Goal: Task Accomplishment & Management: Use online tool/utility

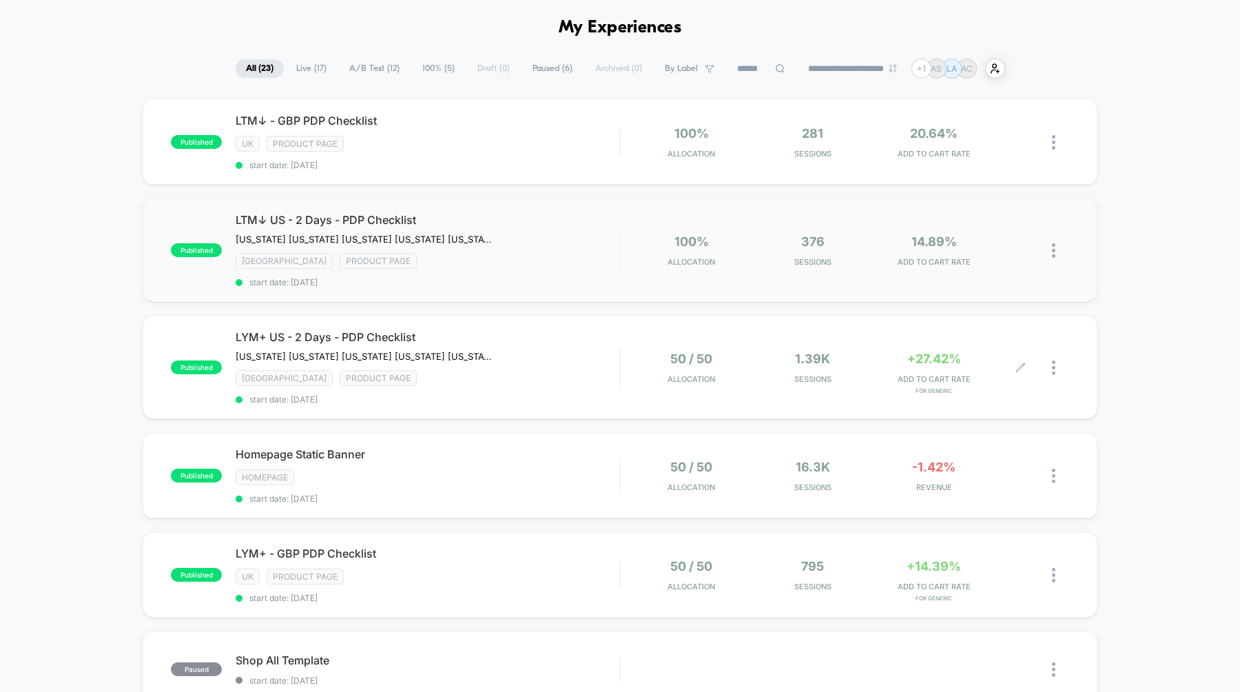
scroll to position [52, 0]
click at [360, 335] on span "LYM+ US - 2 Days - PDP Checklist" at bounding box center [428, 336] width 384 height 14
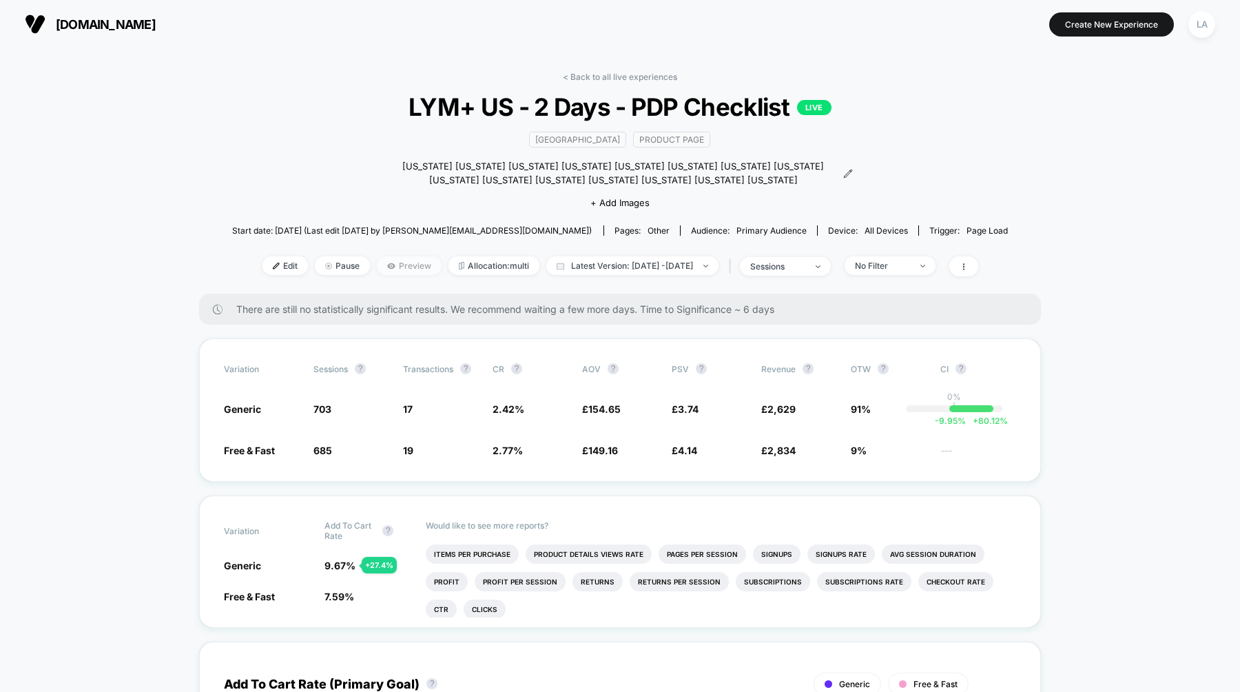
click at [377, 261] on span "Preview" at bounding box center [409, 265] width 65 height 19
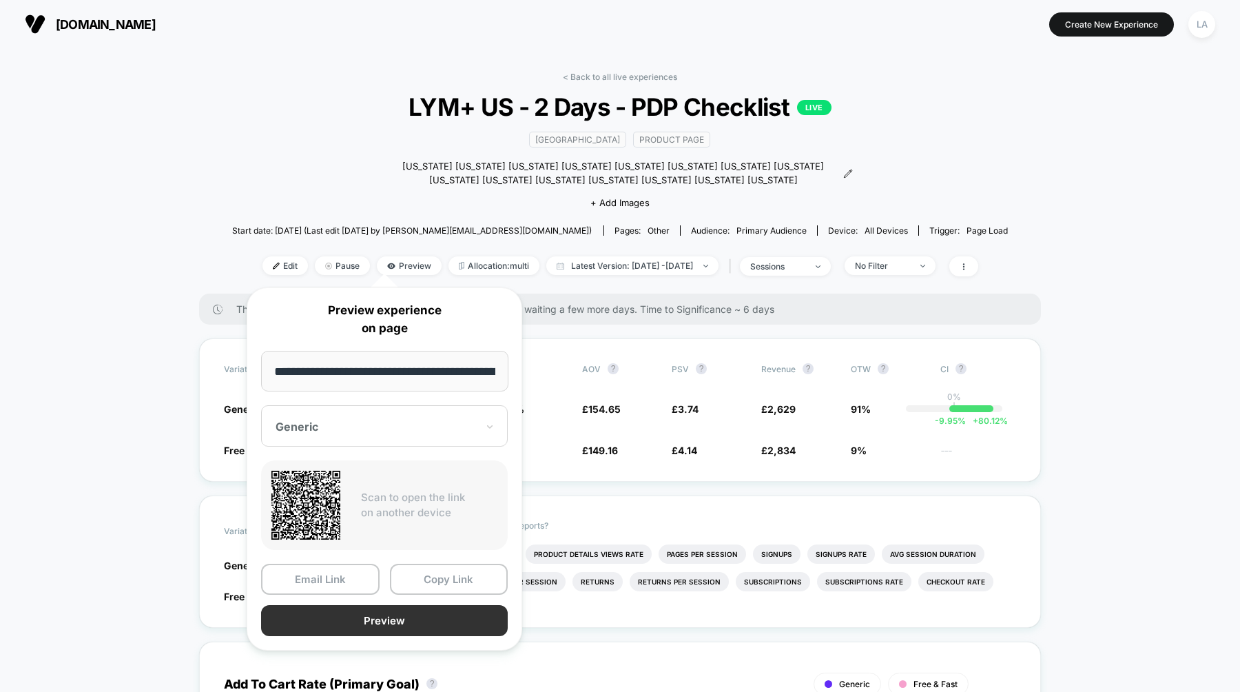
click at [380, 616] on button "Preview" at bounding box center [384, 620] width 247 height 31
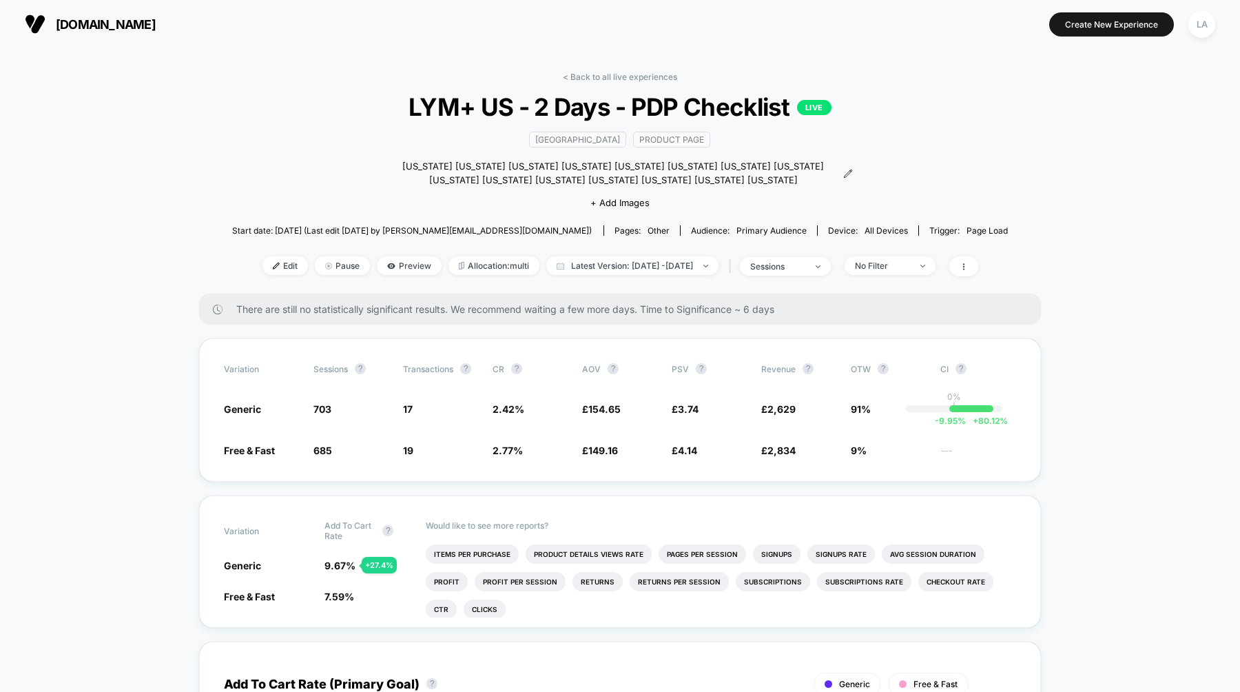
click at [338, 143] on div "< Back to all live experiences LYM+ US - 2 Days - PDP Checklist LIVE [GEOGRAPHI…" at bounding box center [620, 183] width 777 height 222
click at [265, 263] on span "Edit" at bounding box center [285, 265] width 45 height 19
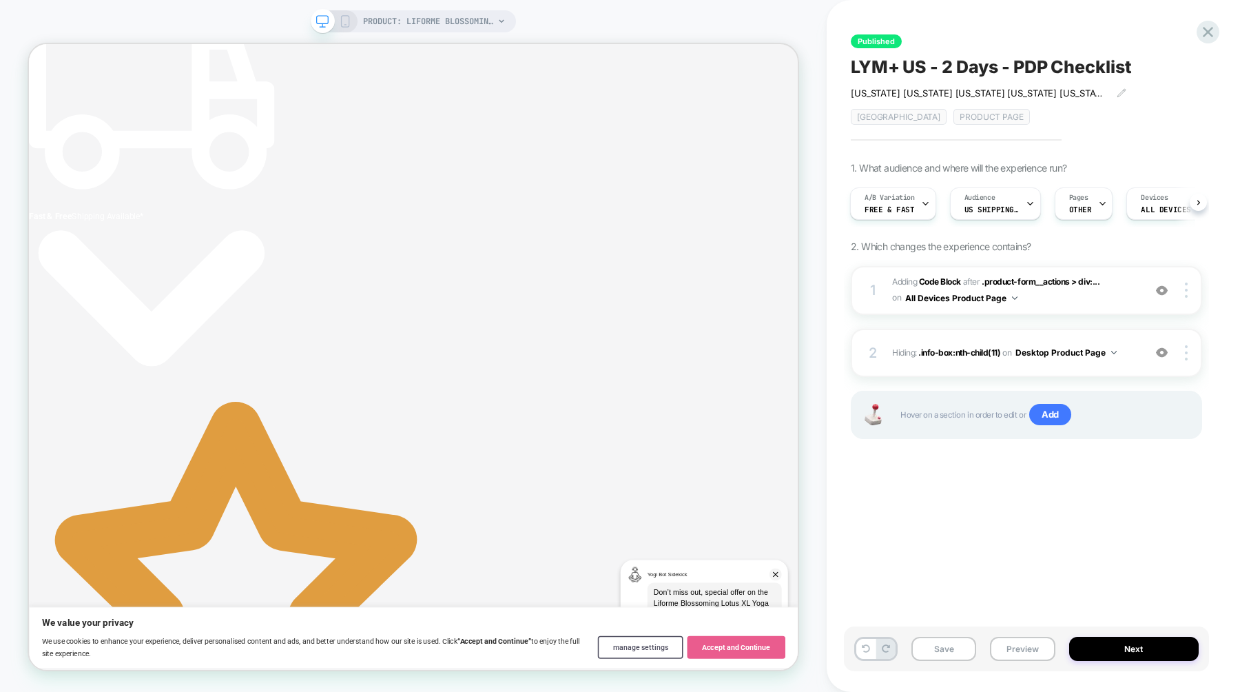
scroll to position [123, 0]
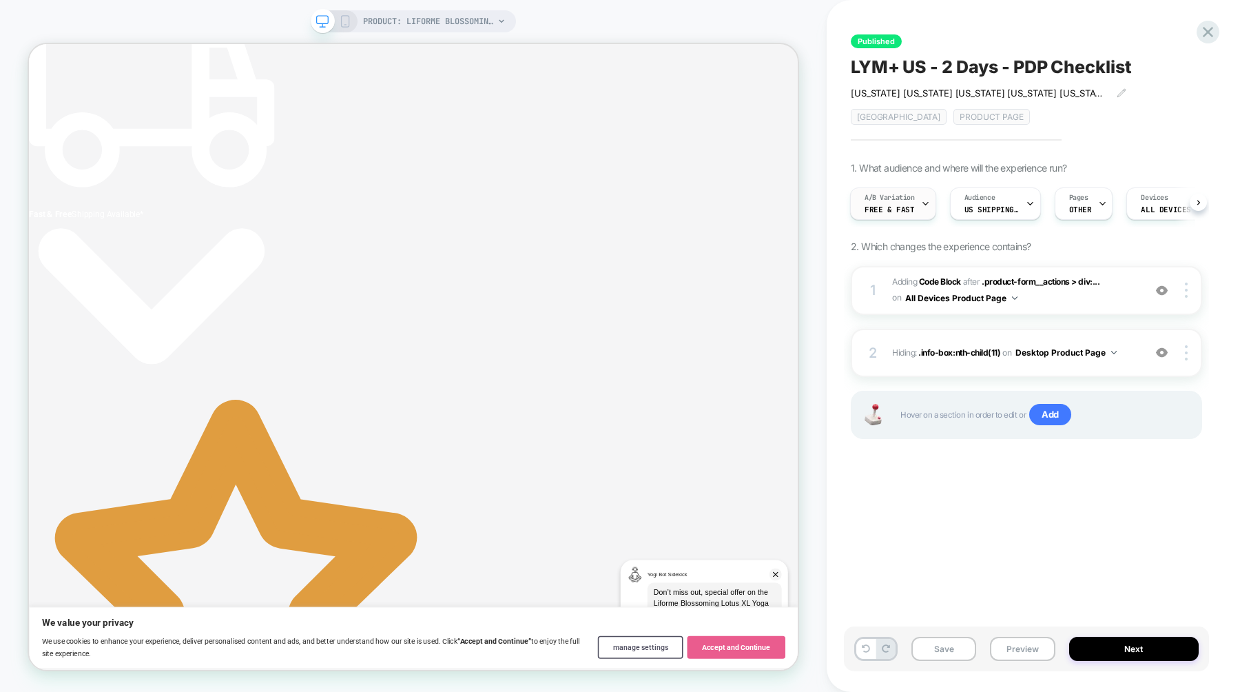
click at [925, 207] on icon at bounding box center [925, 203] width 9 height 9
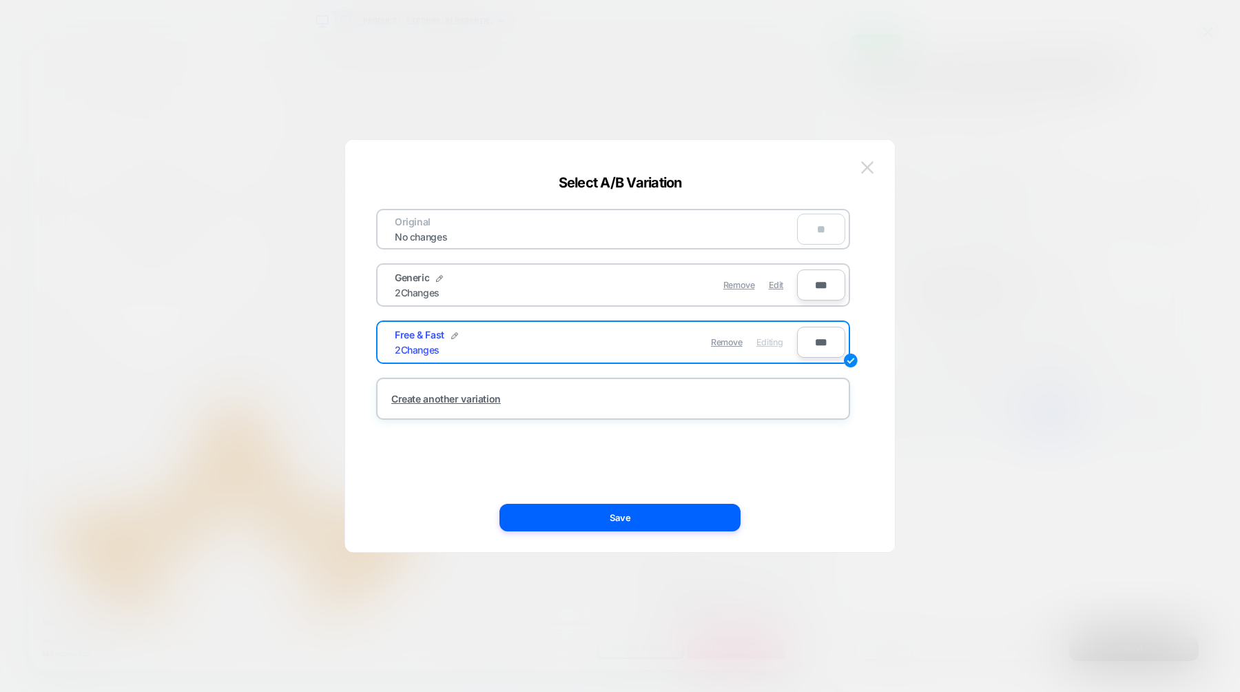
click at [865, 163] on img at bounding box center [867, 167] width 12 height 12
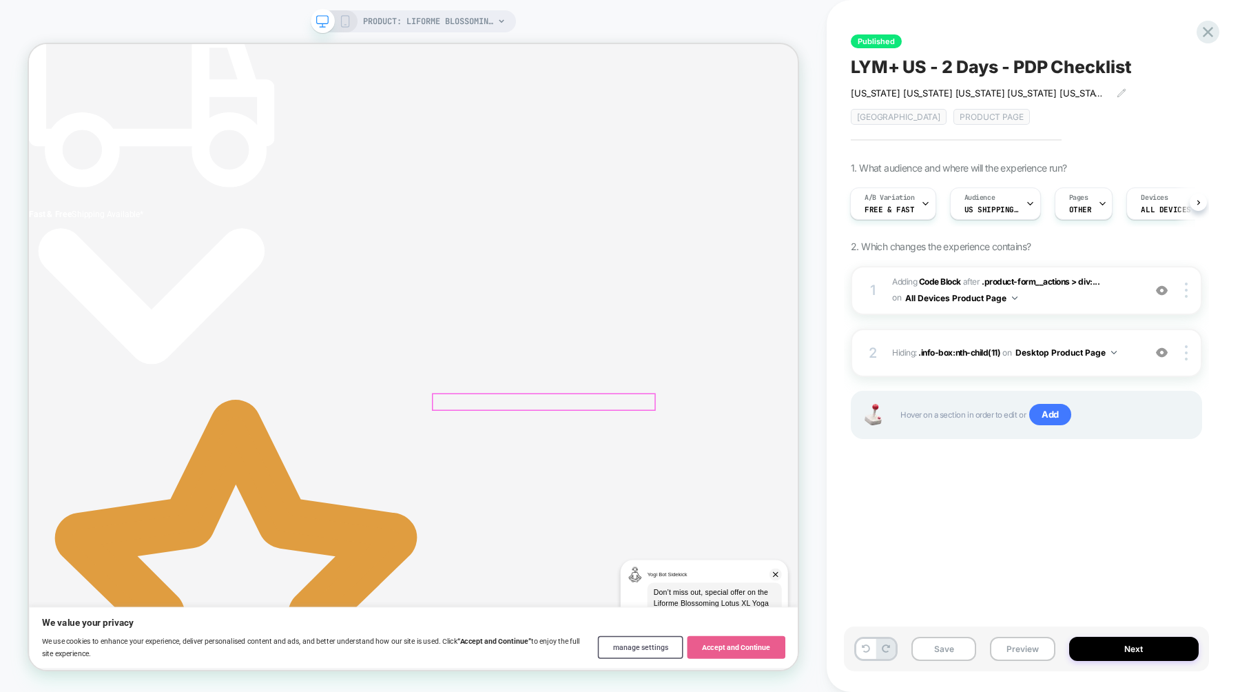
click at [1179, 291] on div at bounding box center [1188, 290] width 26 height 15
click at [970, 515] on div "Published LYM+ US - 2 Days - PDP Checklist [US_STATE] [US_STATE] [US_STATE] [US…" at bounding box center [1026, 346] width 365 height 664
click at [984, 298] on button "All Devices Product Page" at bounding box center [961, 297] width 112 height 17
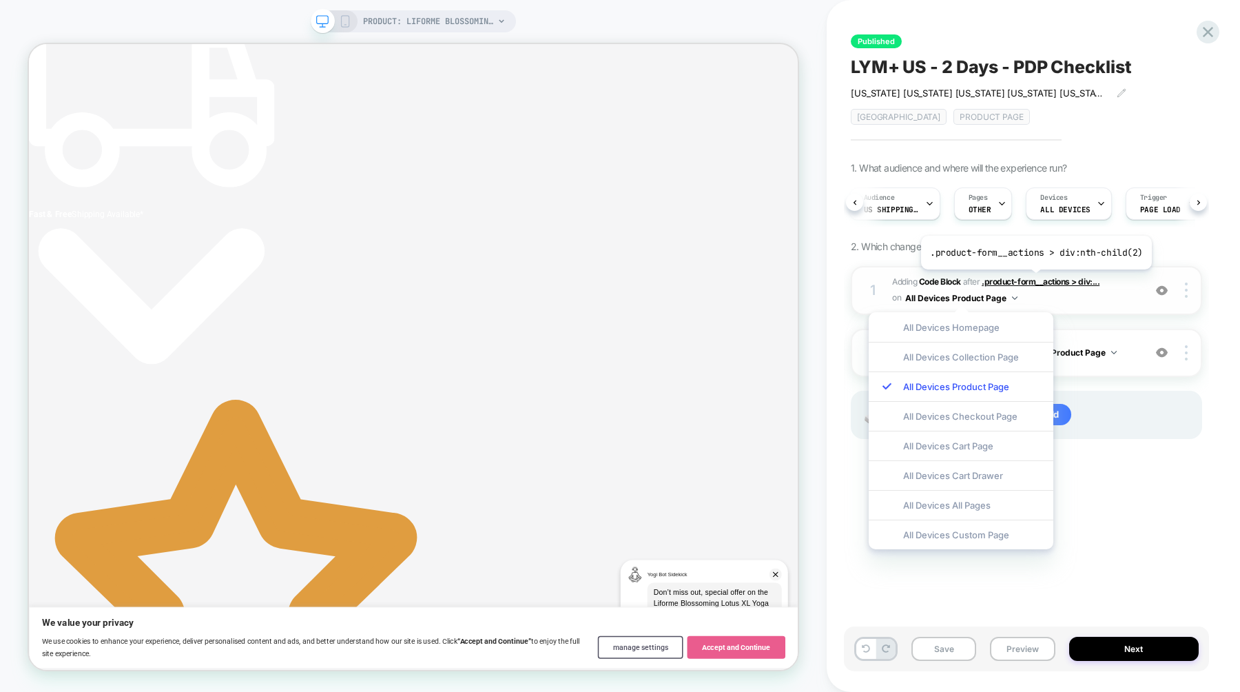
click at [1034, 280] on span ".product-form__actions > div:..." at bounding box center [1041, 281] width 118 height 10
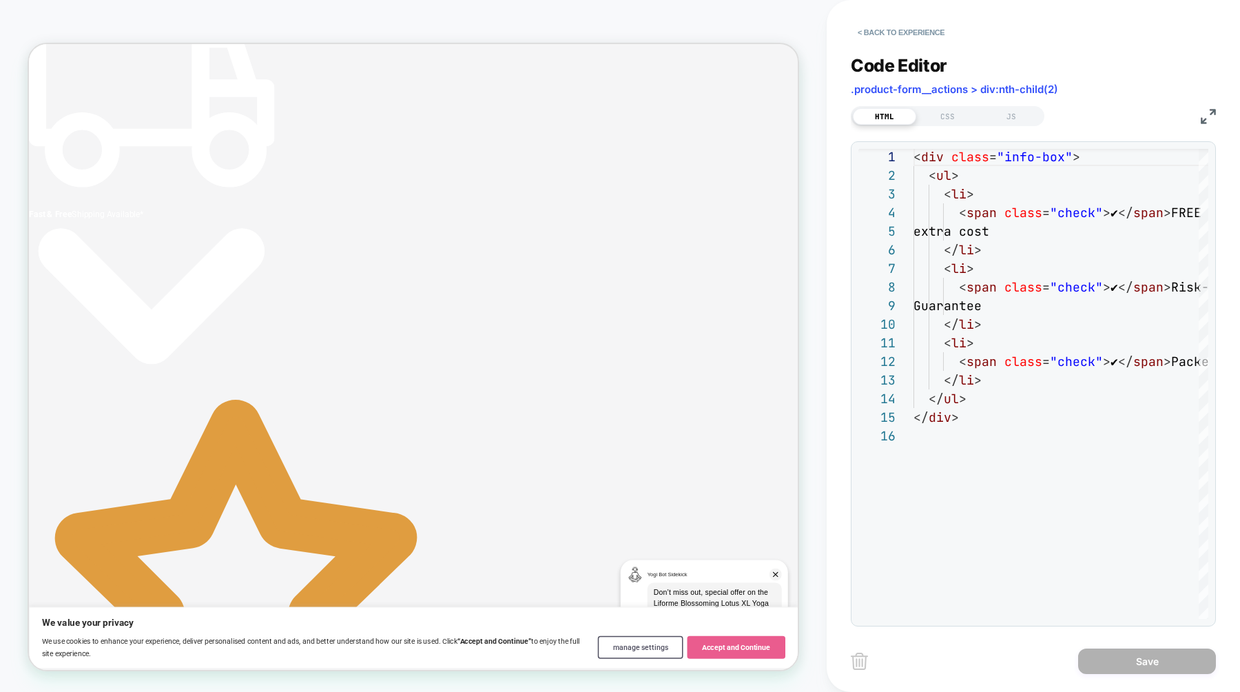
scroll to position [0, 0]
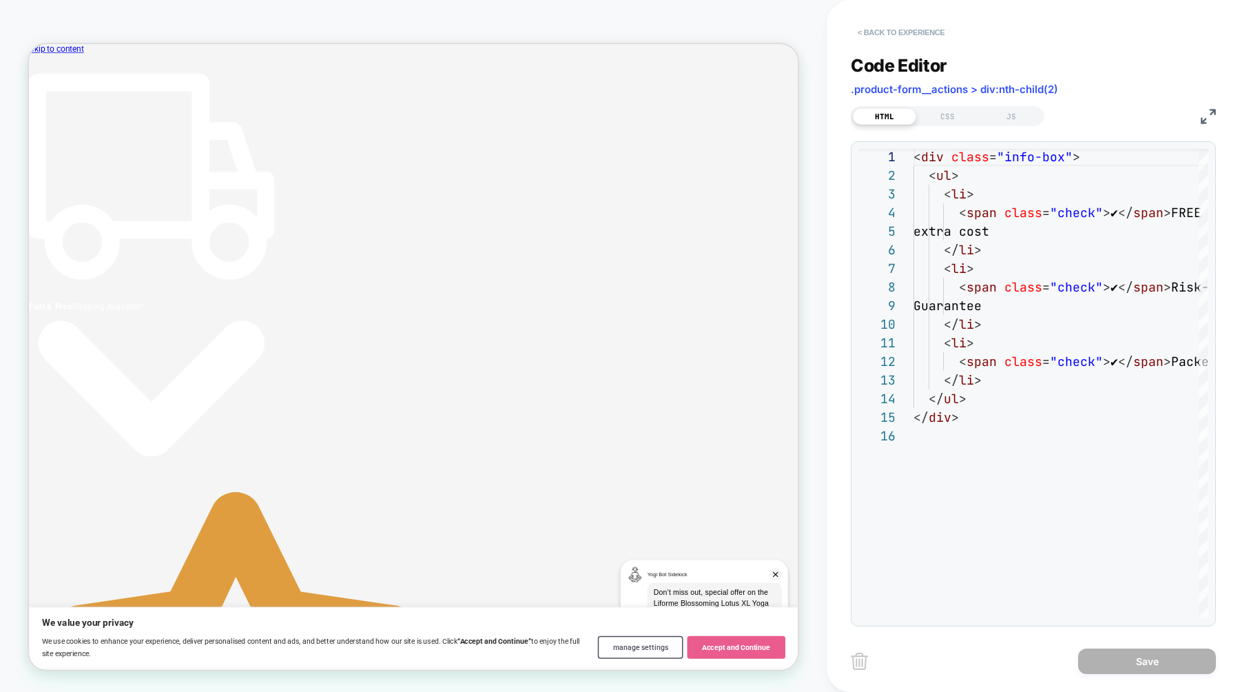
click at [903, 27] on button "< Back to experience" at bounding box center [901, 32] width 101 height 22
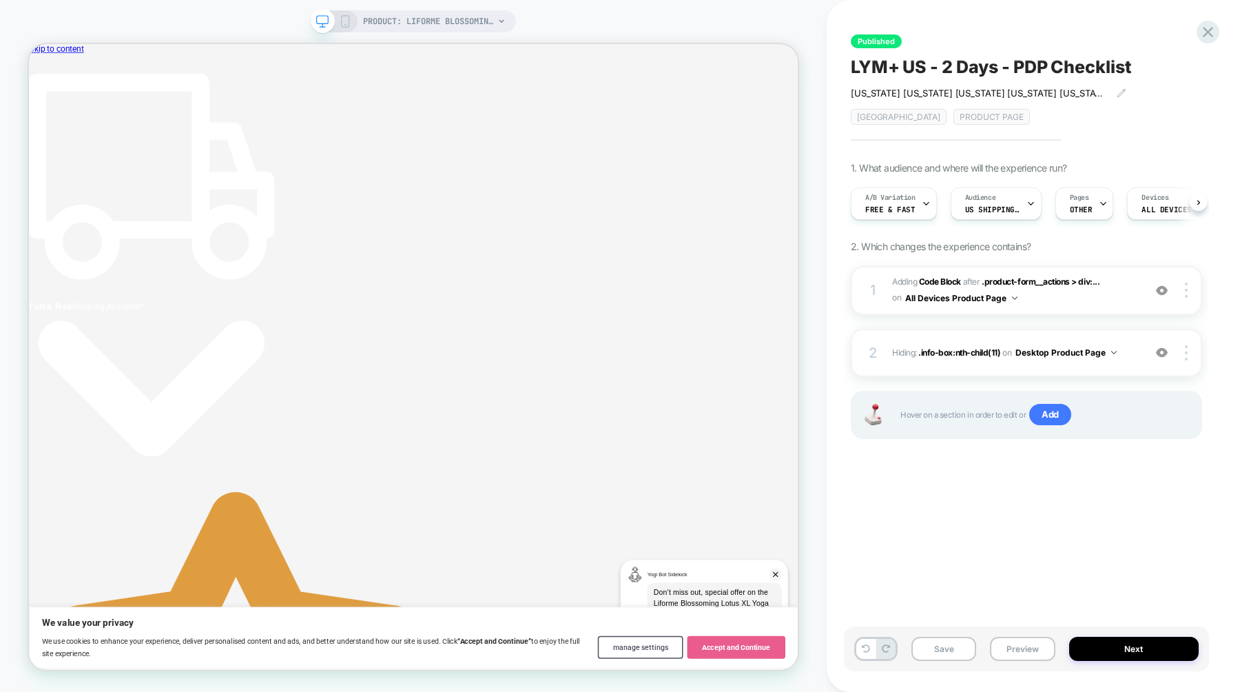
scroll to position [0, 1]
click at [1203, 33] on icon at bounding box center [1208, 32] width 19 height 19
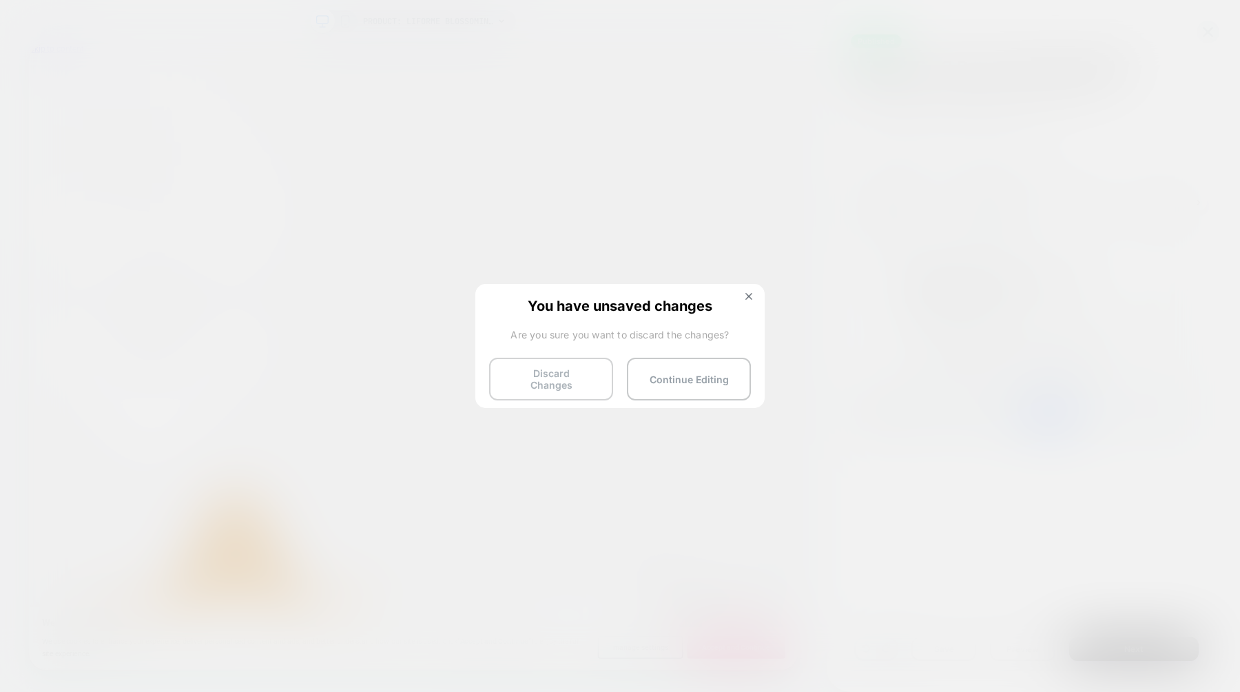
click at [534, 387] on button "Discard Changes" at bounding box center [551, 379] width 124 height 43
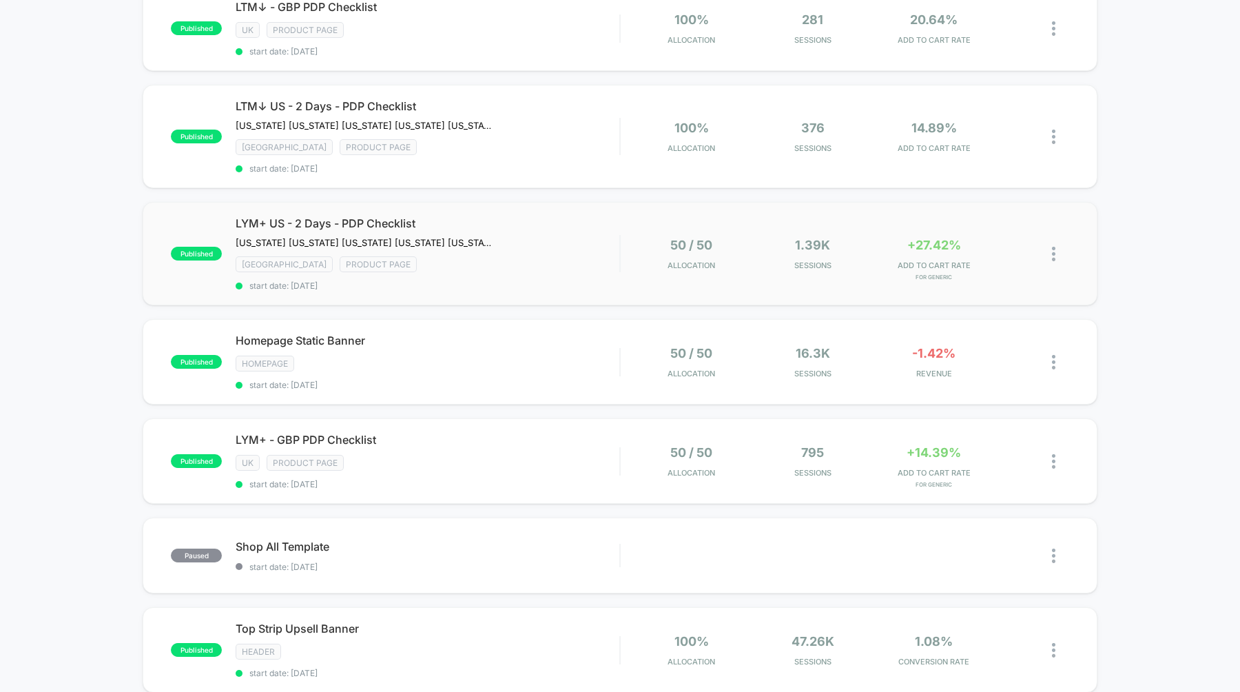
scroll to position [116, 0]
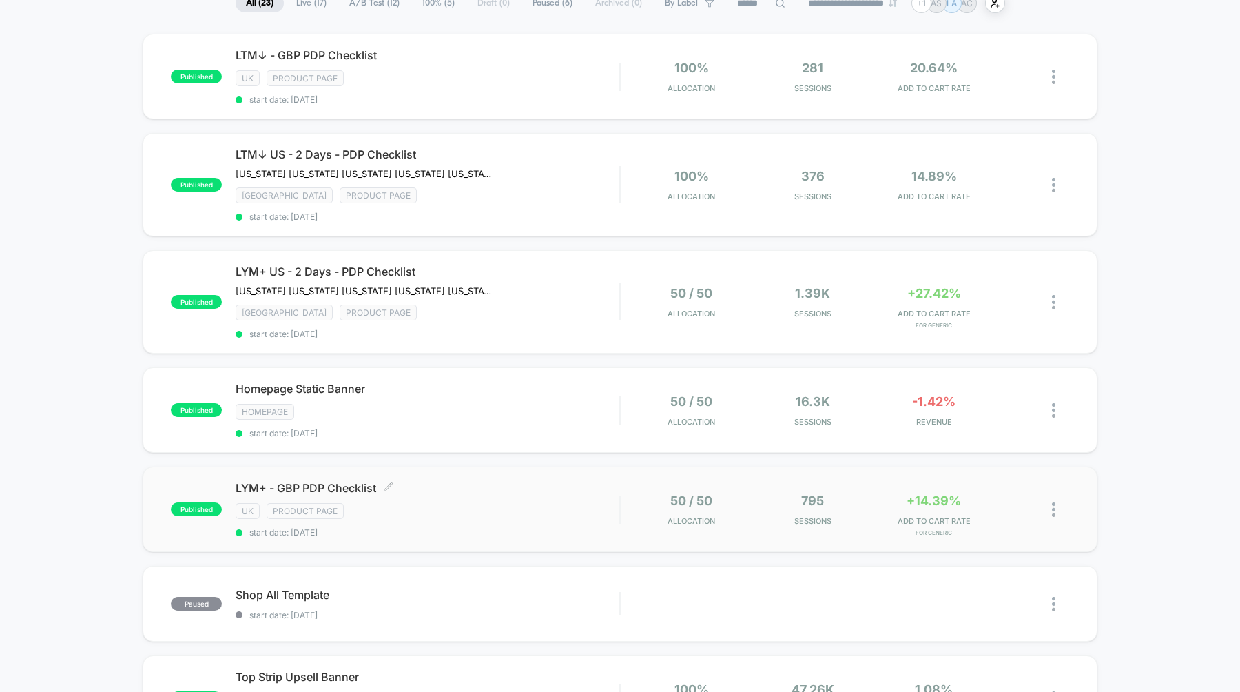
click at [320, 482] on span "LYM+ - GBP PDP Checklist Click to edit experience details" at bounding box center [428, 488] width 384 height 14
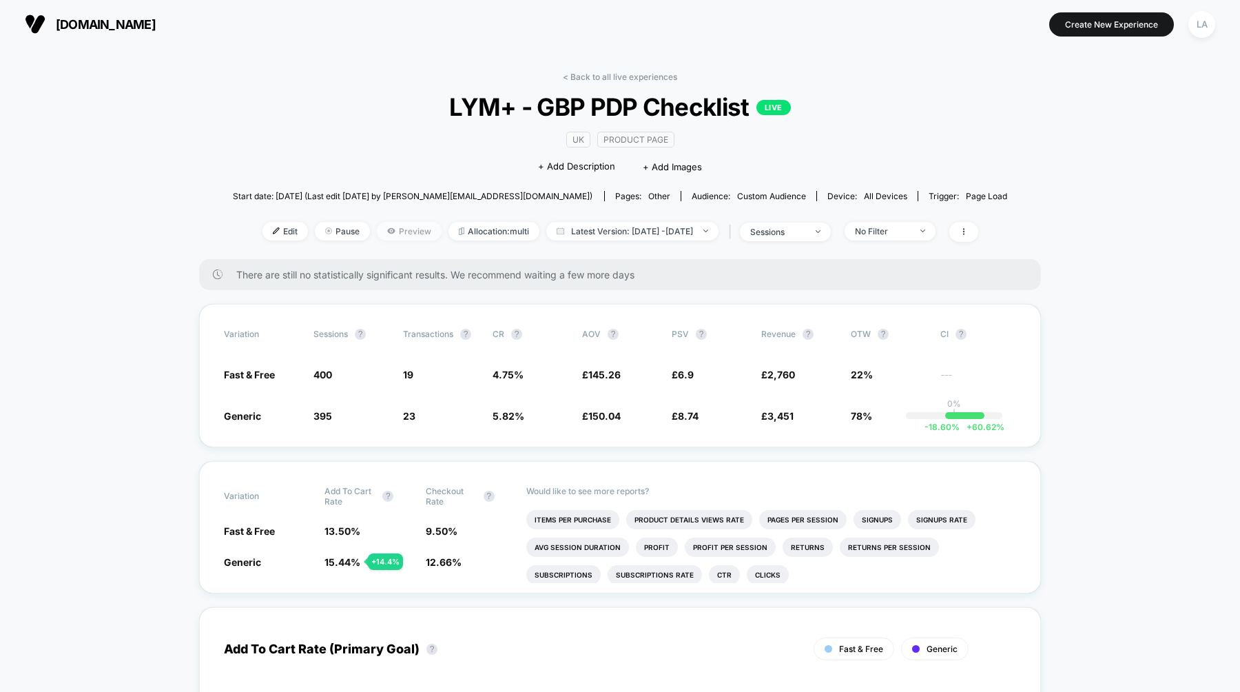
click at [377, 234] on span "Preview" at bounding box center [409, 231] width 65 height 19
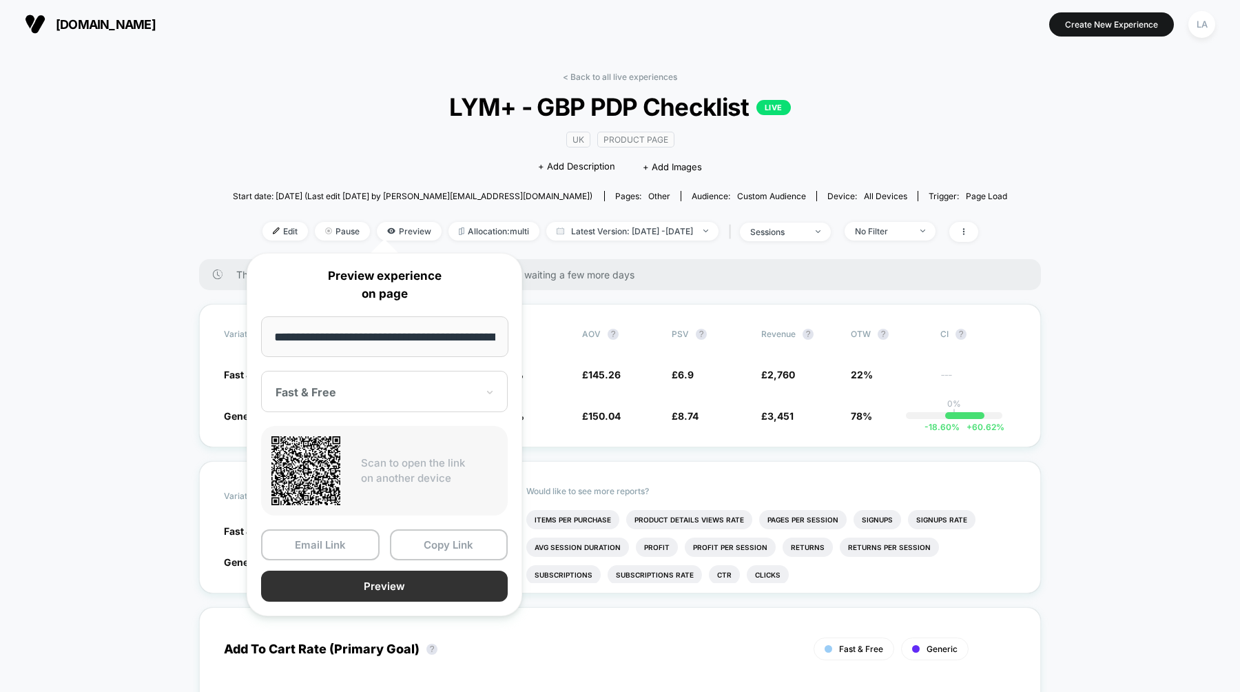
click at [393, 580] on button "Preview" at bounding box center [384, 586] width 247 height 31
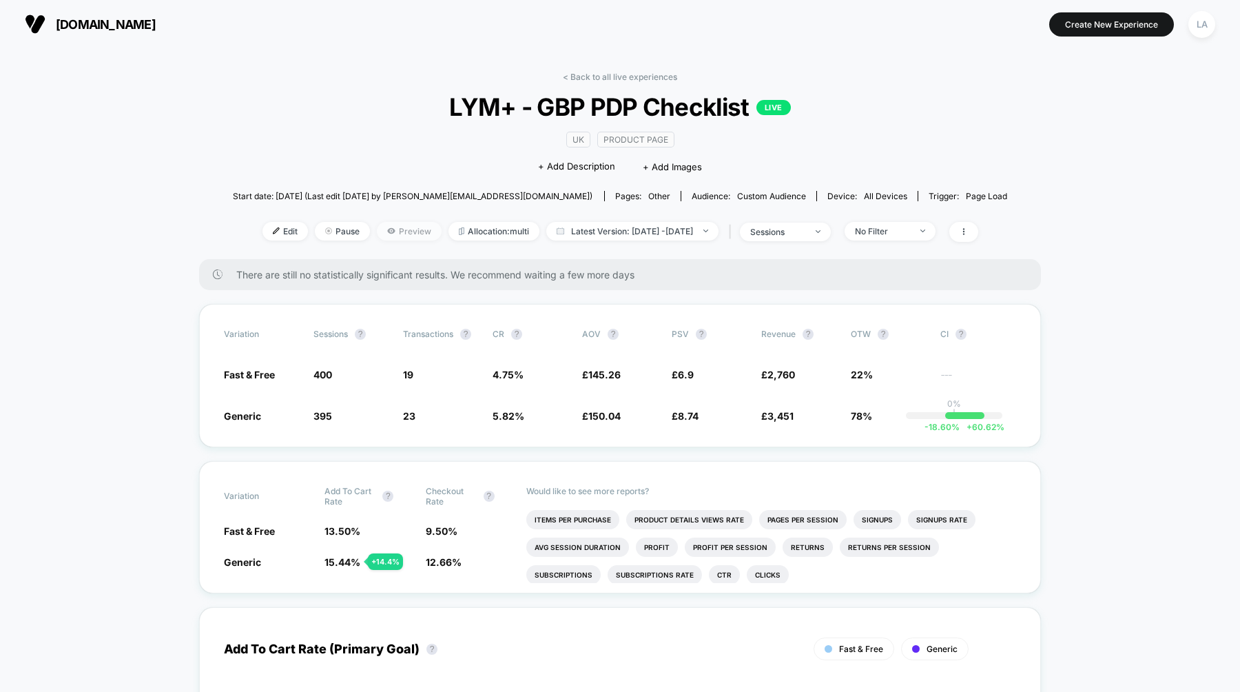
click at [382, 235] on span "Preview" at bounding box center [409, 231] width 65 height 19
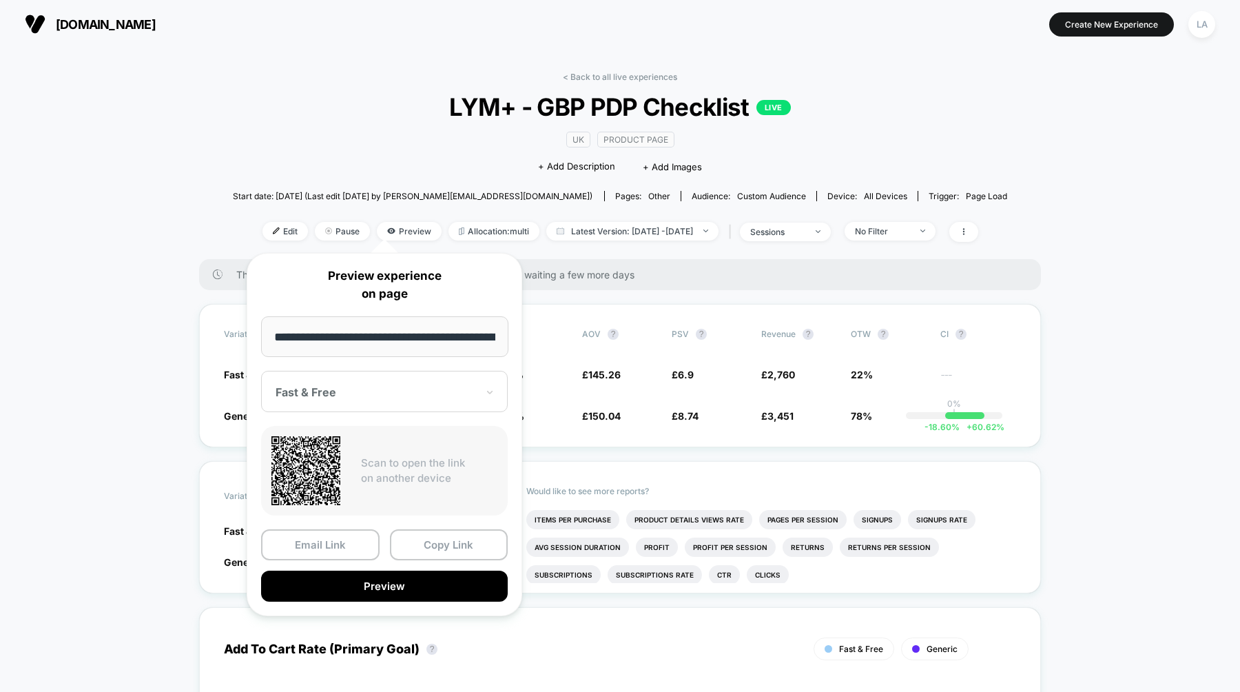
click at [433, 393] on div at bounding box center [376, 392] width 201 height 14
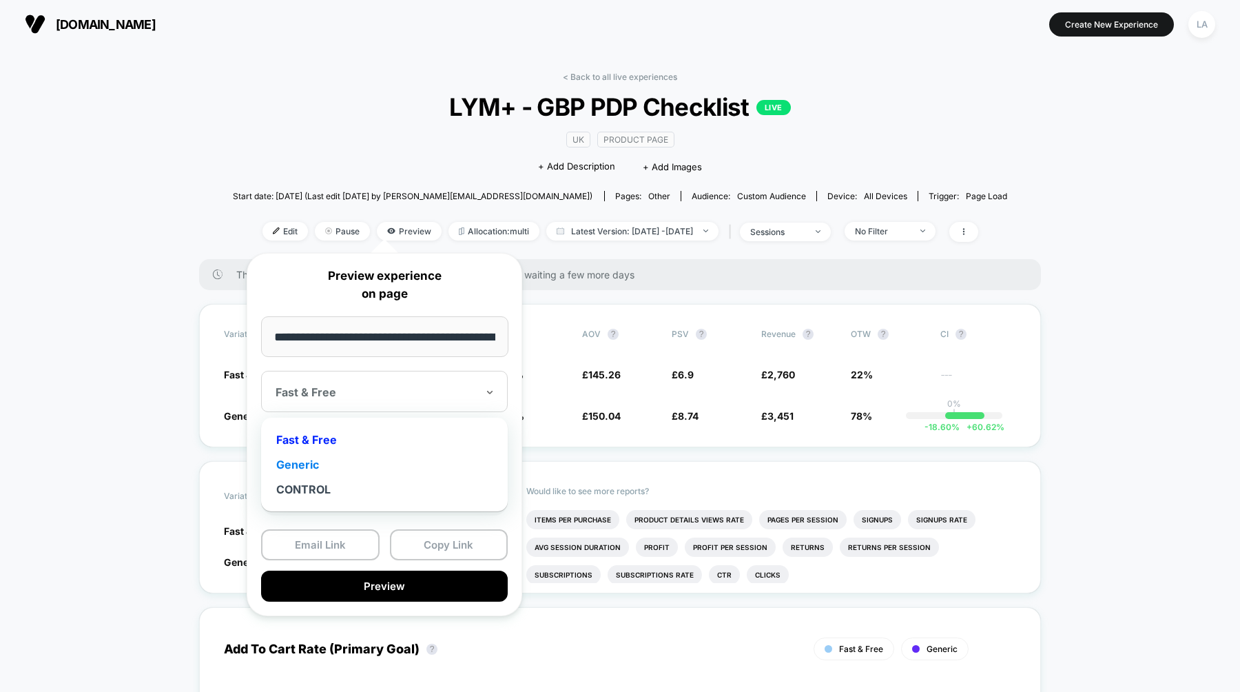
click at [415, 460] on div "Generic" at bounding box center [384, 464] width 233 height 25
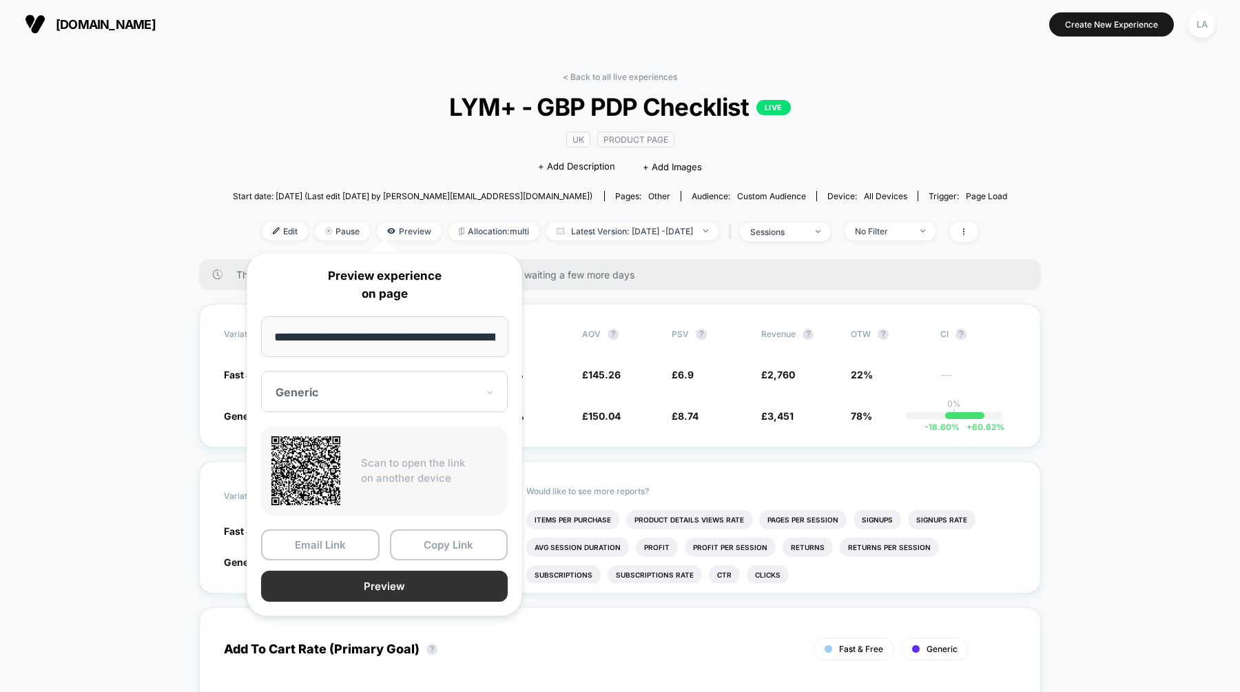
click at [387, 586] on button "Preview" at bounding box center [384, 586] width 247 height 31
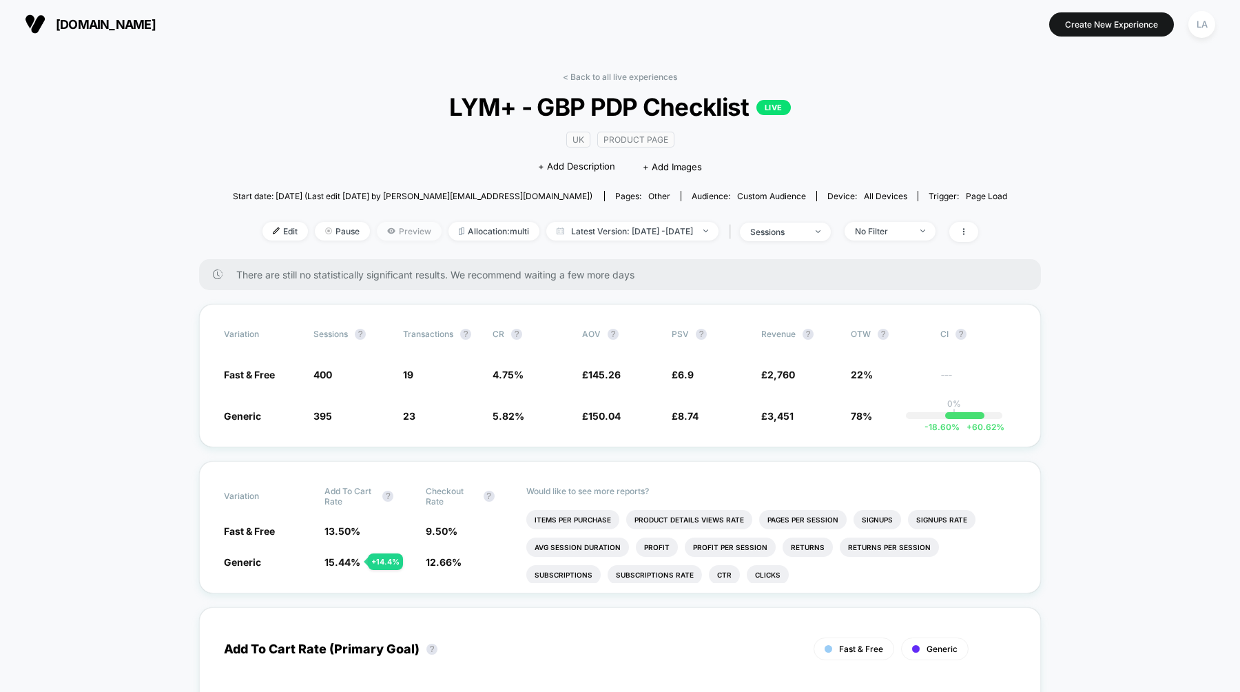
click at [388, 232] on span "Preview" at bounding box center [409, 231] width 65 height 19
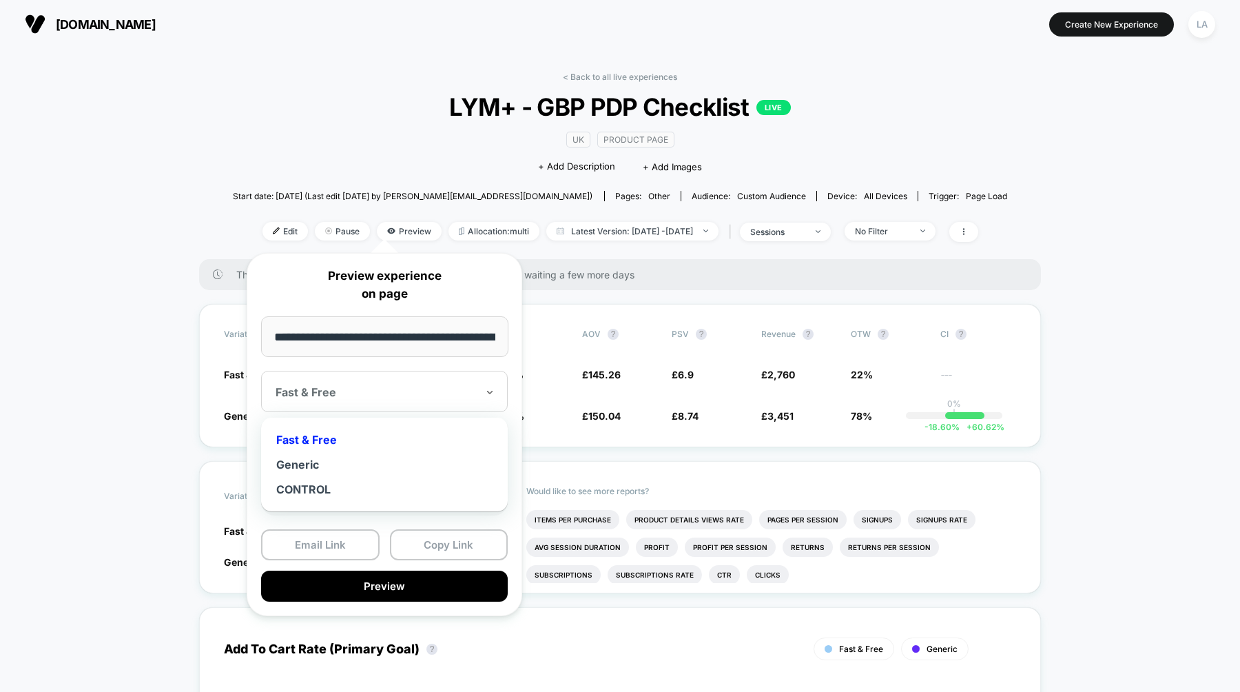
click at [407, 393] on div at bounding box center [376, 392] width 201 height 14
click at [397, 458] on div "Generic" at bounding box center [384, 464] width 233 height 25
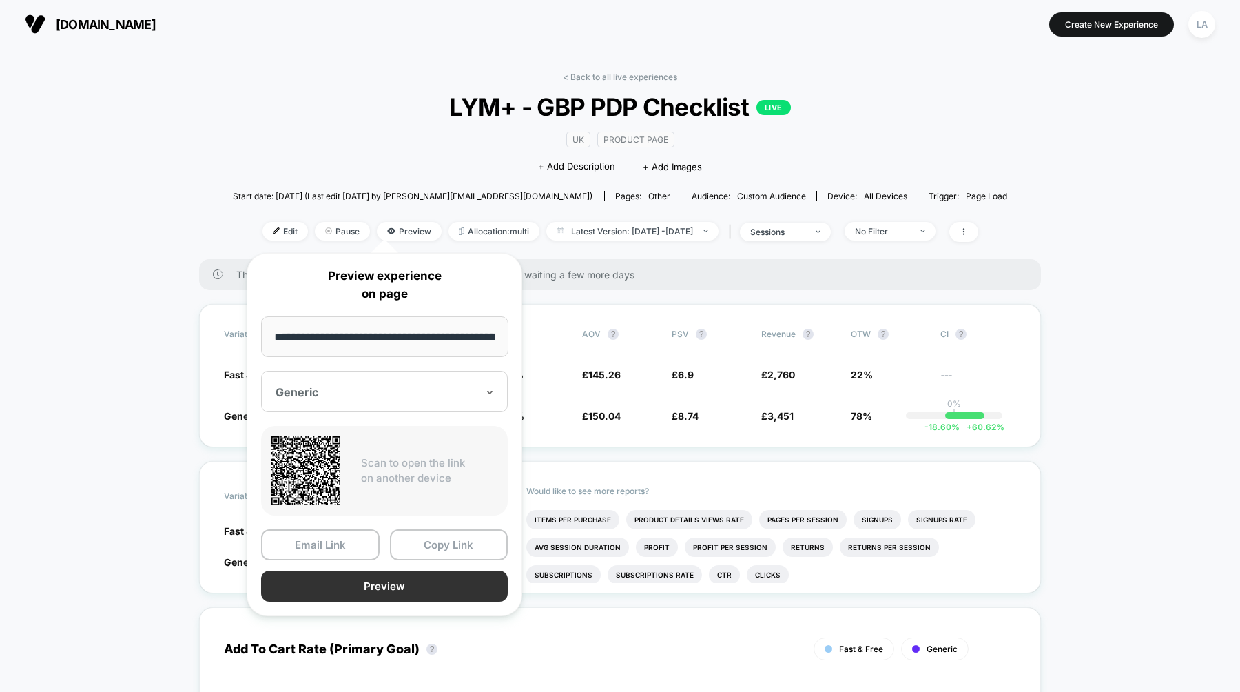
click at [392, 583] on button "Preview" at bounding box center [384, 586] width 247 height 31
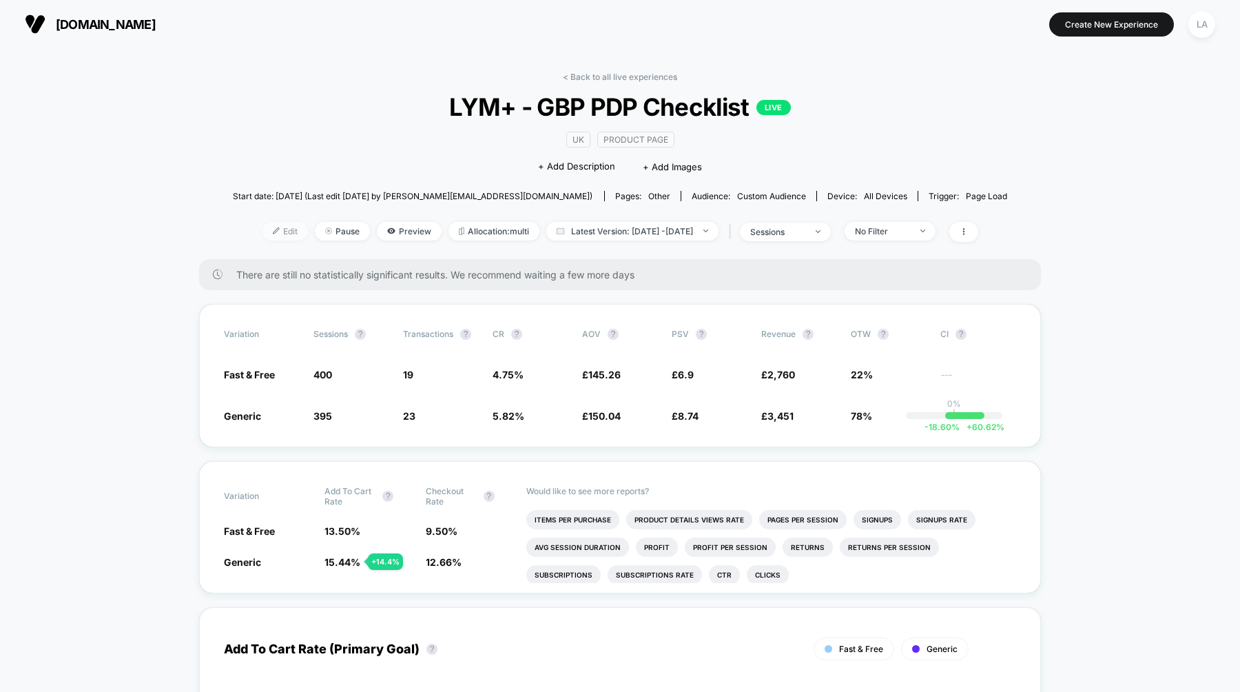
click at [263, 232] on span "Edit" at bounding box center [285, 231] width 45 height 19
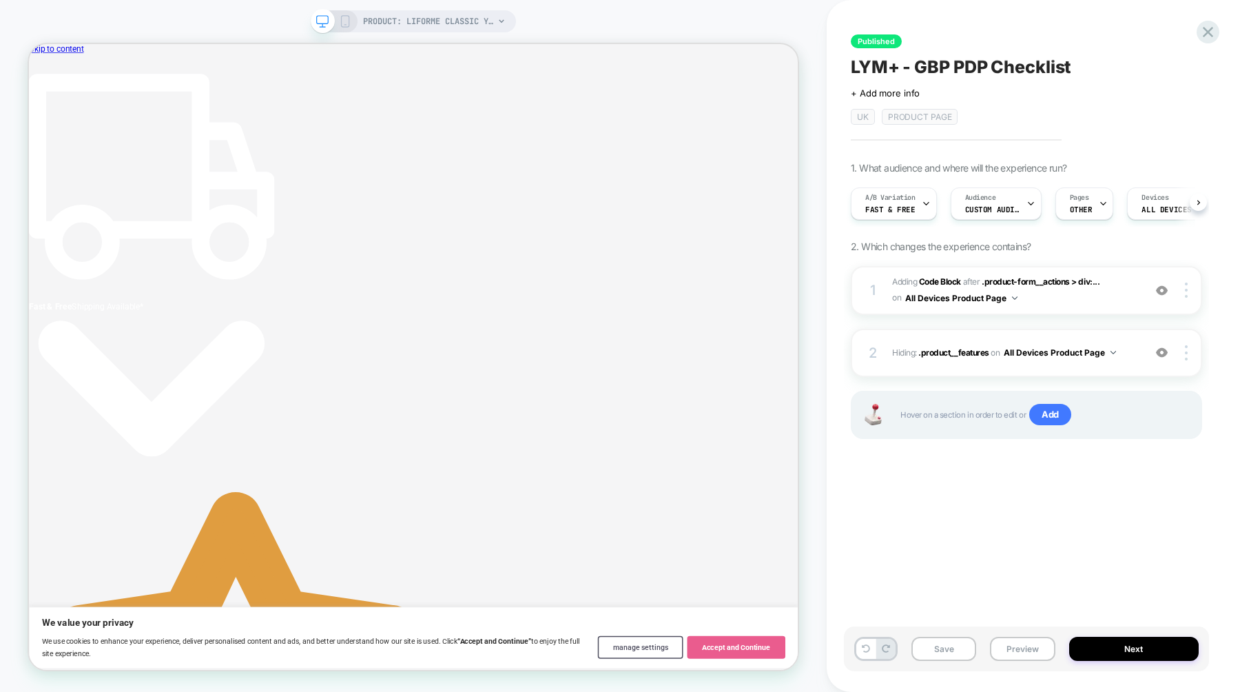
scroll to position [0, 1]
click at [1005, 285] on span ".product-form__actions > div:..." at bounding box center [1041, 281] width 118 height 10
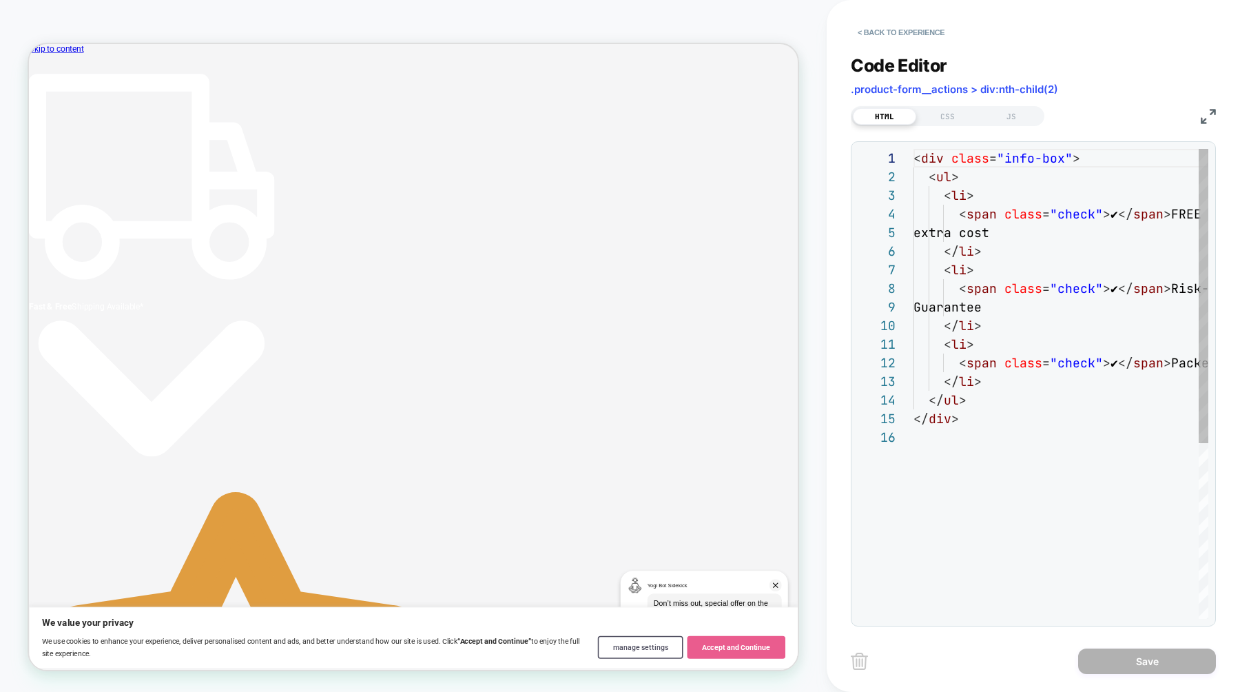
scroll to position [186, 0]
click at [889, 29] on button "< Back to experience" at bounding box center [901, 32] width 101 height 22
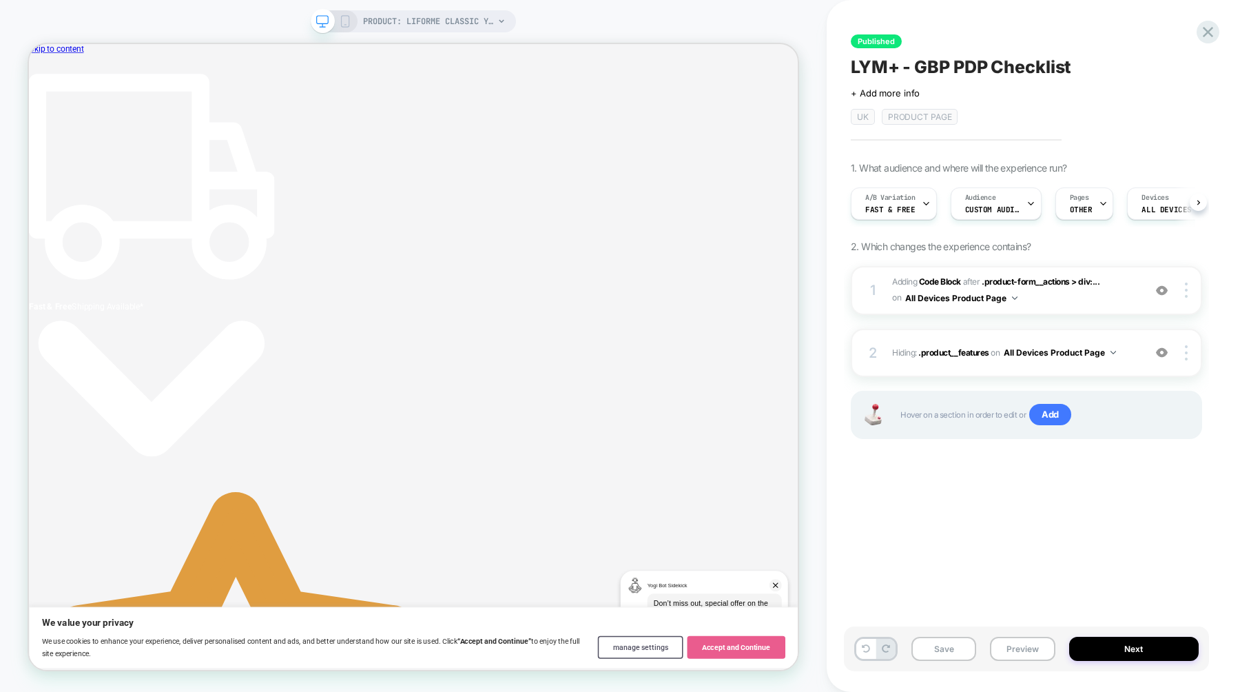
scroll to position [0, 1]
click at [918, 201] on div "A/B Variation Fast & Free" at bounding box center [890, 203] width 78 height 31
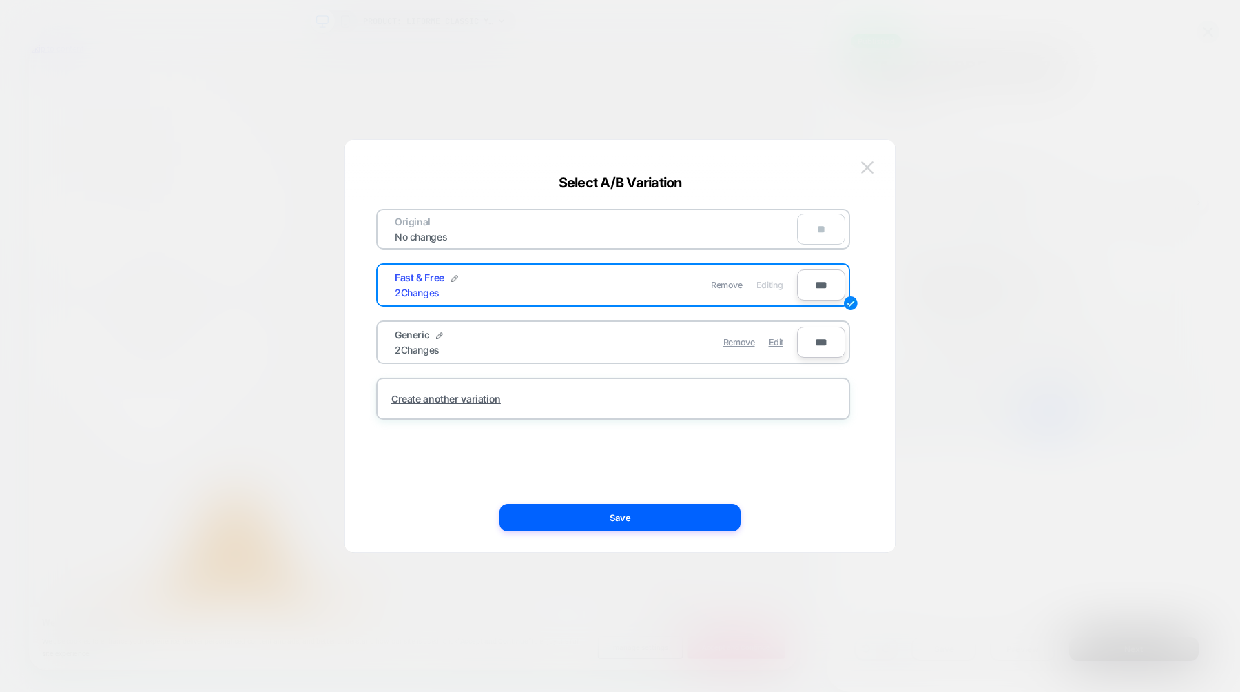
click at [870, 163] on img at bounding box center [867, 167] width 12 height 12
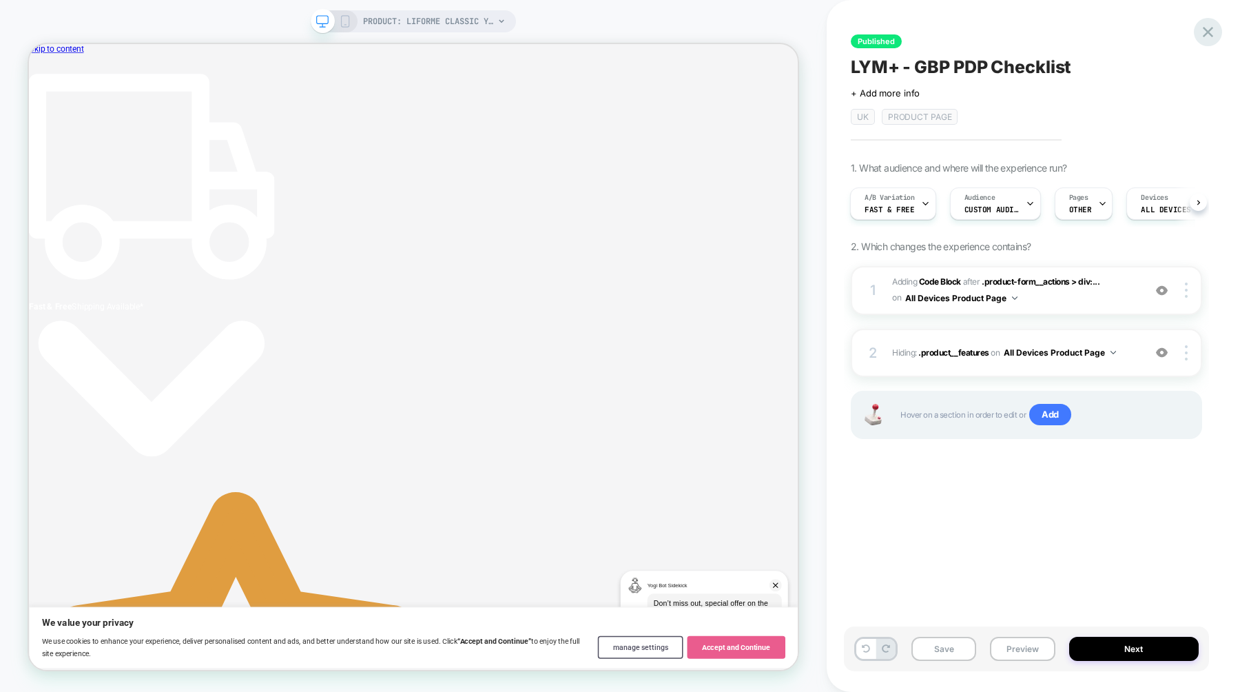
click at [1210, 30] on icon at bounding box center [1208, 32] width 10 height 10
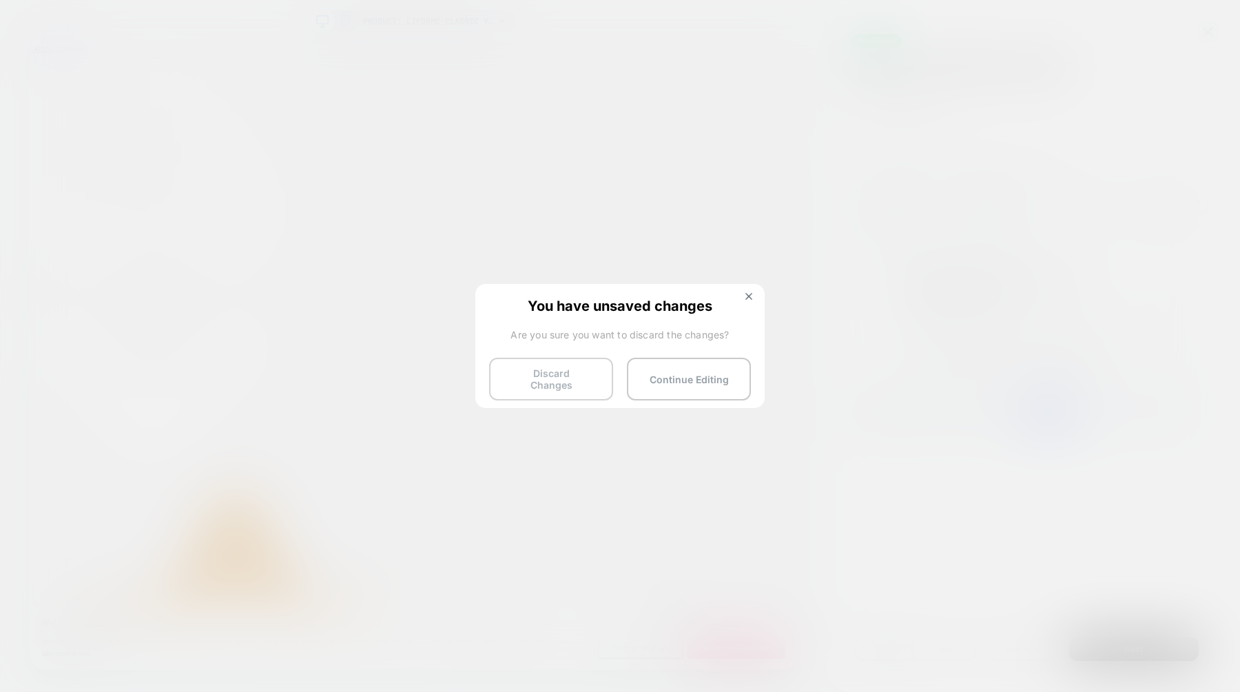
click at [544, 381] on button "Discard Changes" at bounding box center [551, 379] width 124 height 43
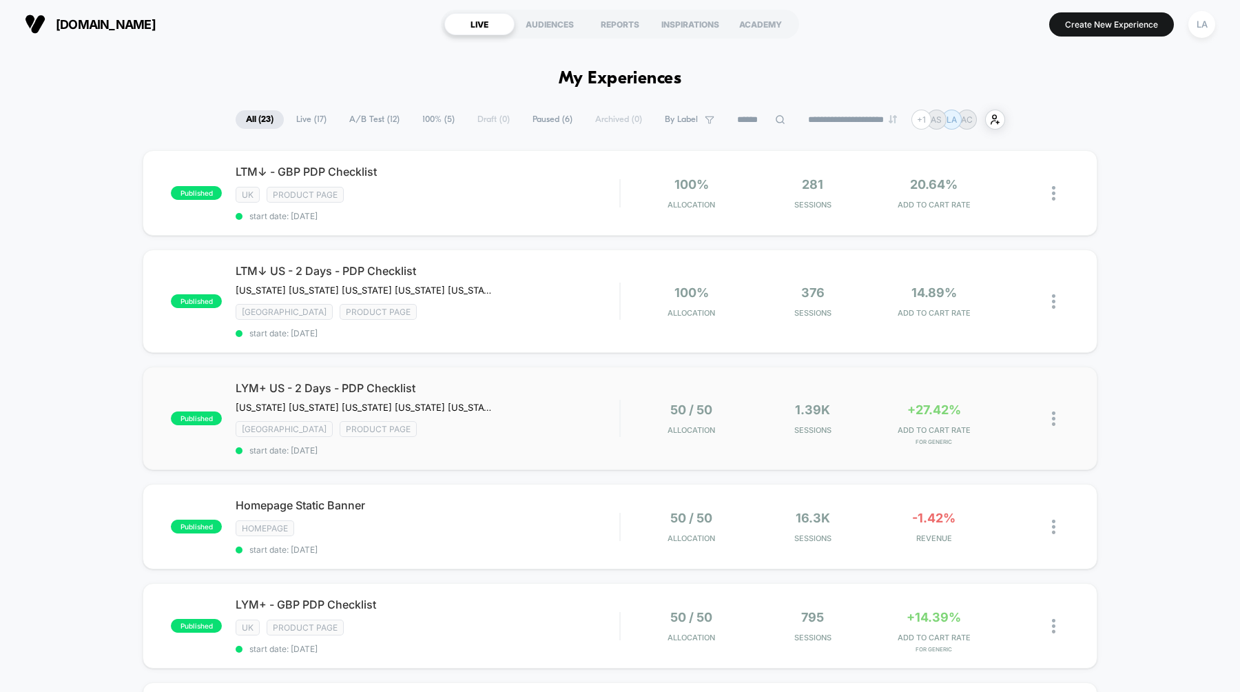
click at [356, 387] on span "LYM+ US - 2 Days - PDP Checklist" at bounding box center [428, 388] width 384 height 14
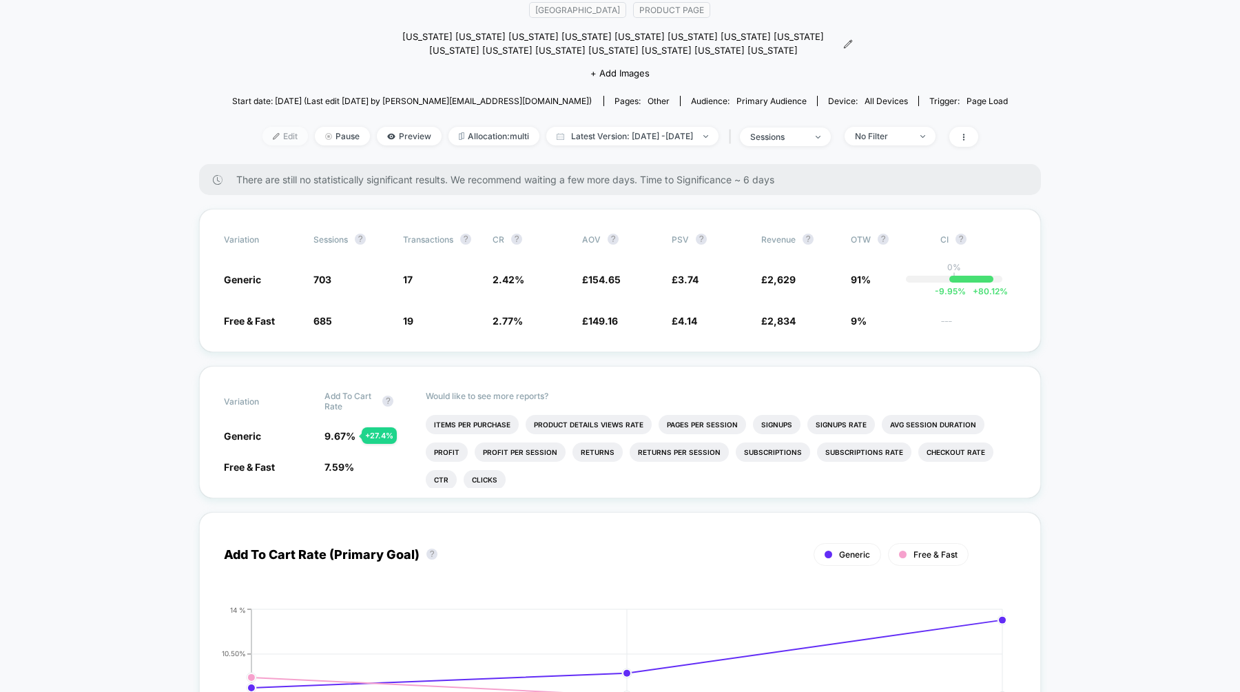
scroll to position [133, 0]
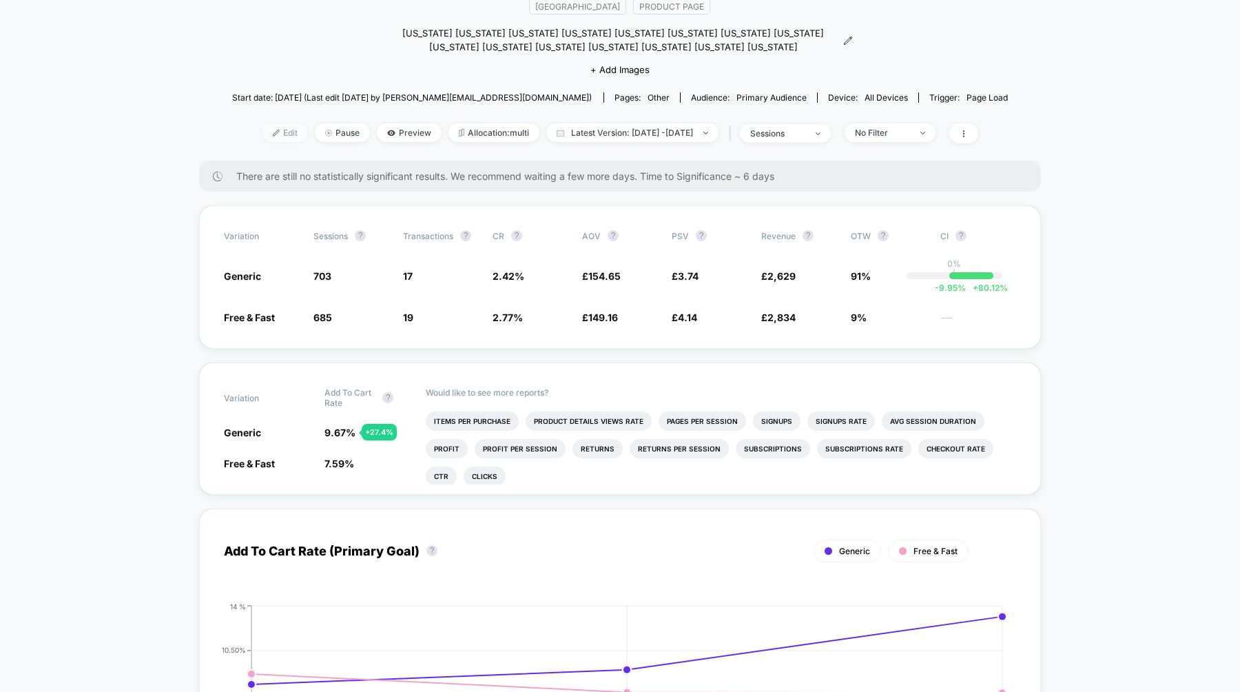
click at [263, 132] on span "Edit" at bounding box center [285, 132] width 45 height 19
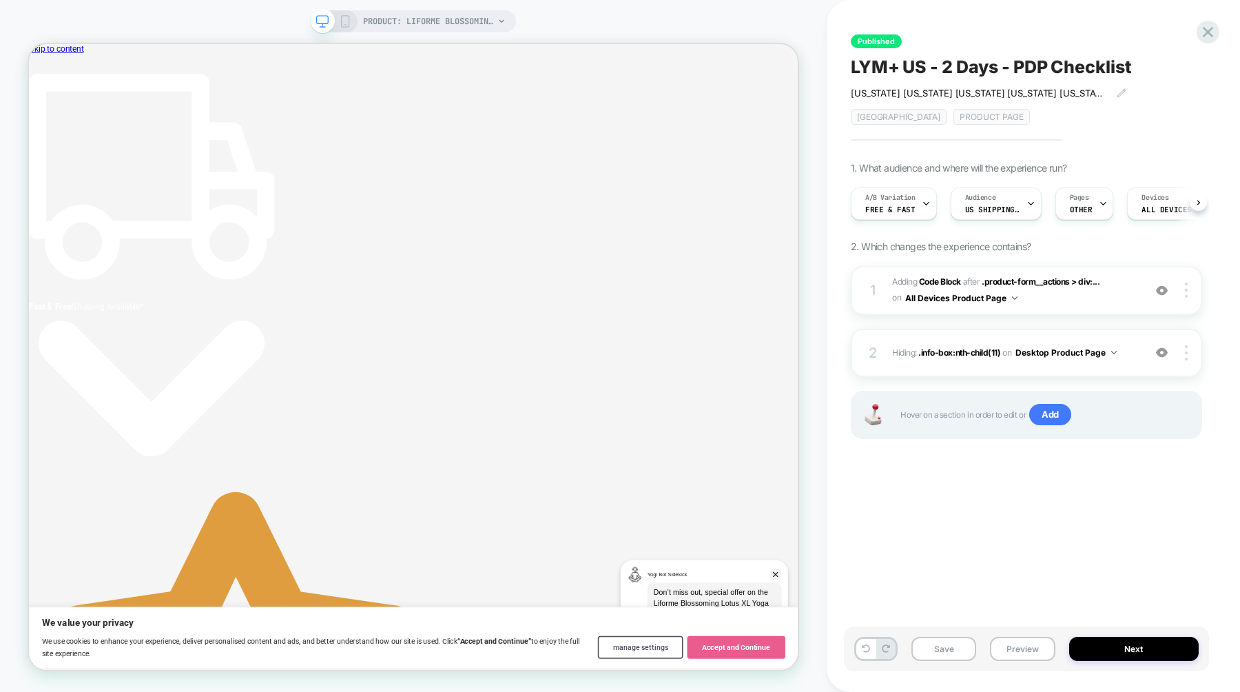
scroll to position [0, 1]
click at [891, 212] on span "Free & Fast" at bounding box center [890, 210] width 50 height 10
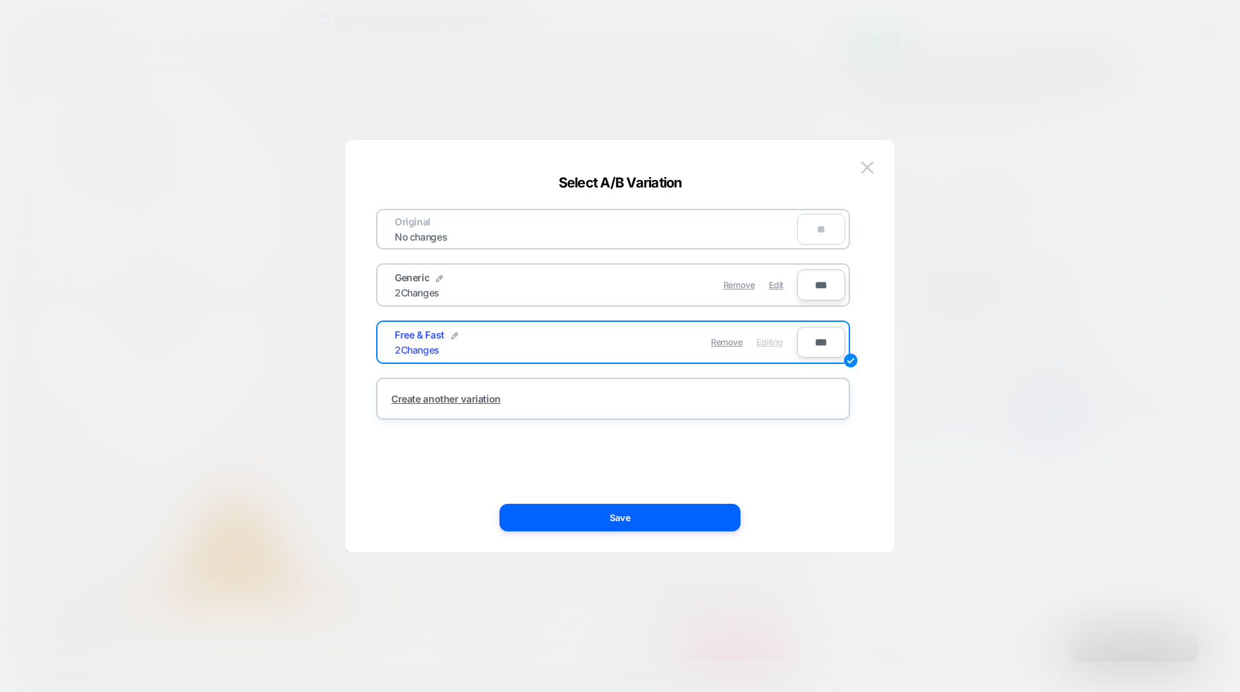
click at [550, 300] on div "Generic 2 Changes Remove Edit" at bounding box center [589, 285] width 416 height 34
click at [779, 284] on span "Edit" at bounding box center [776, 285] width 14 height 10
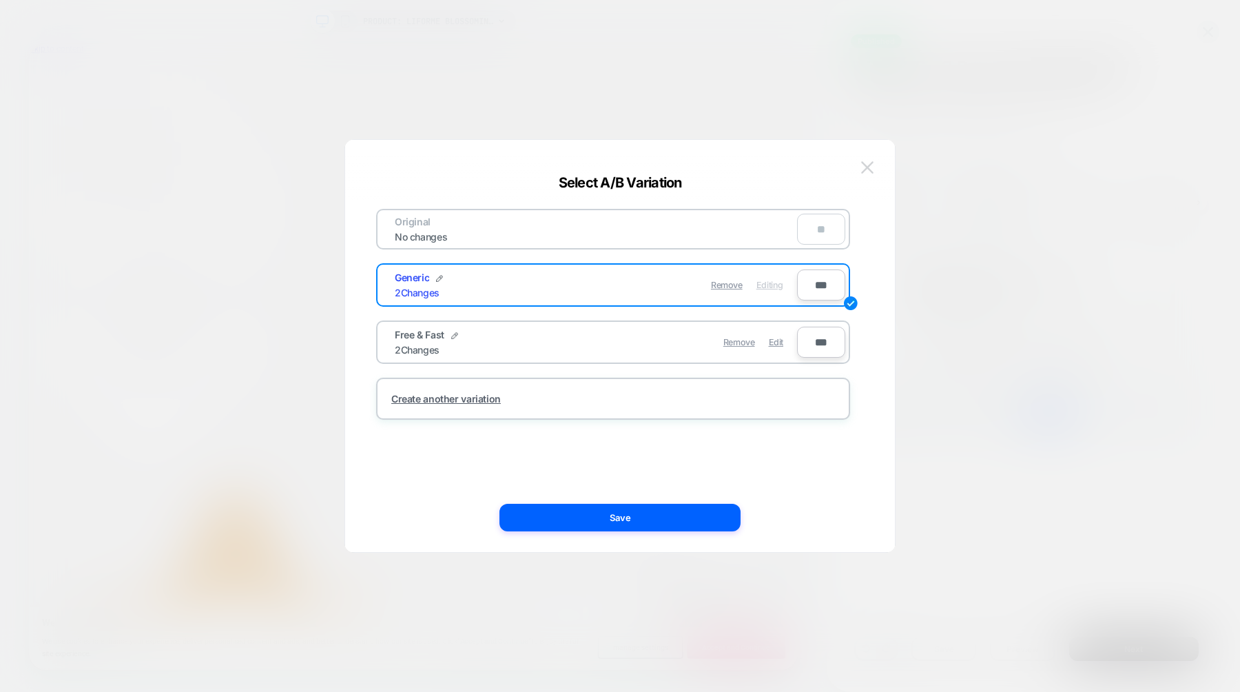
click at [866, 166] on img at bounding box center [867, 167] width 12 height 12
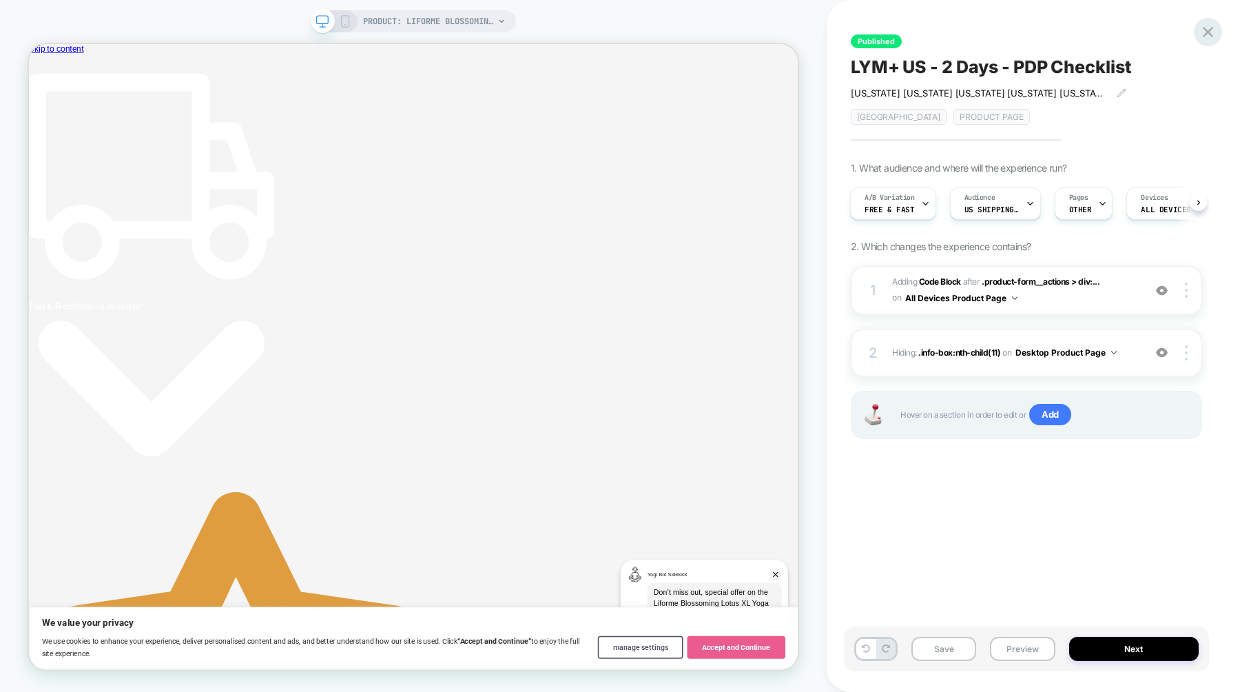
click at [1203, 29] on icon at bounding box center [1208, 32] width 19 height 19
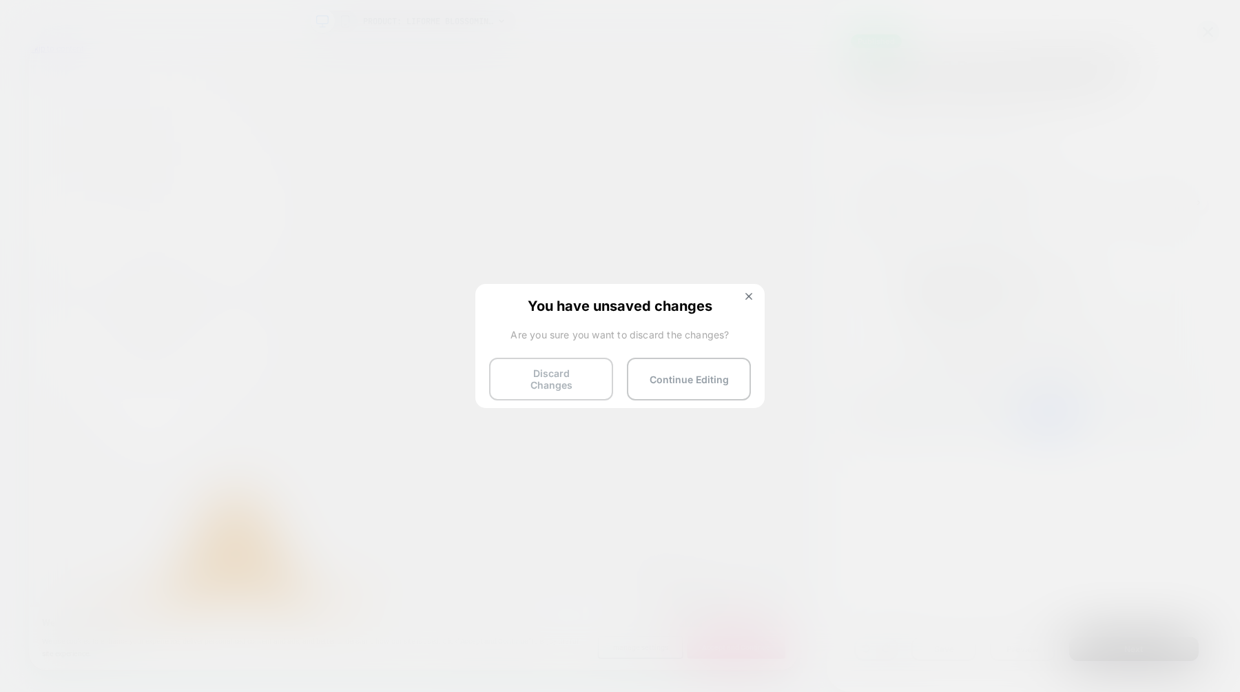
click at [551, 384] on button "Discard Changes" at bounding box center [551, 379] width 124 height 43
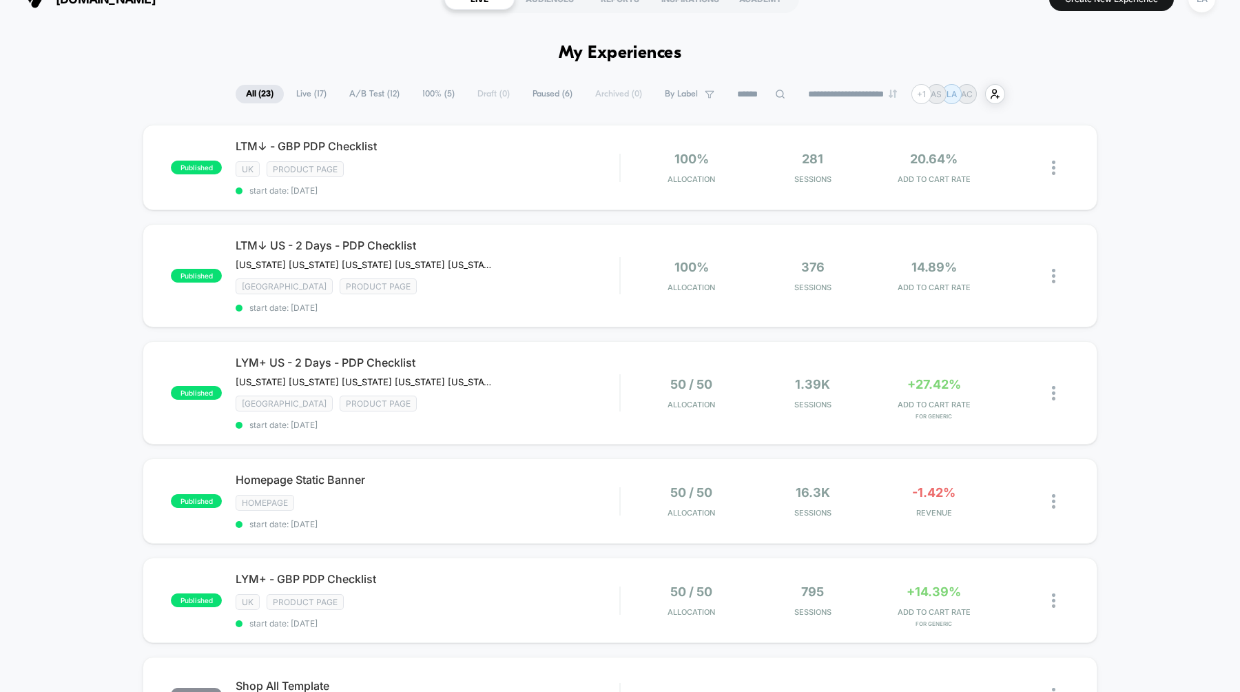
scroll to position [28, 0]
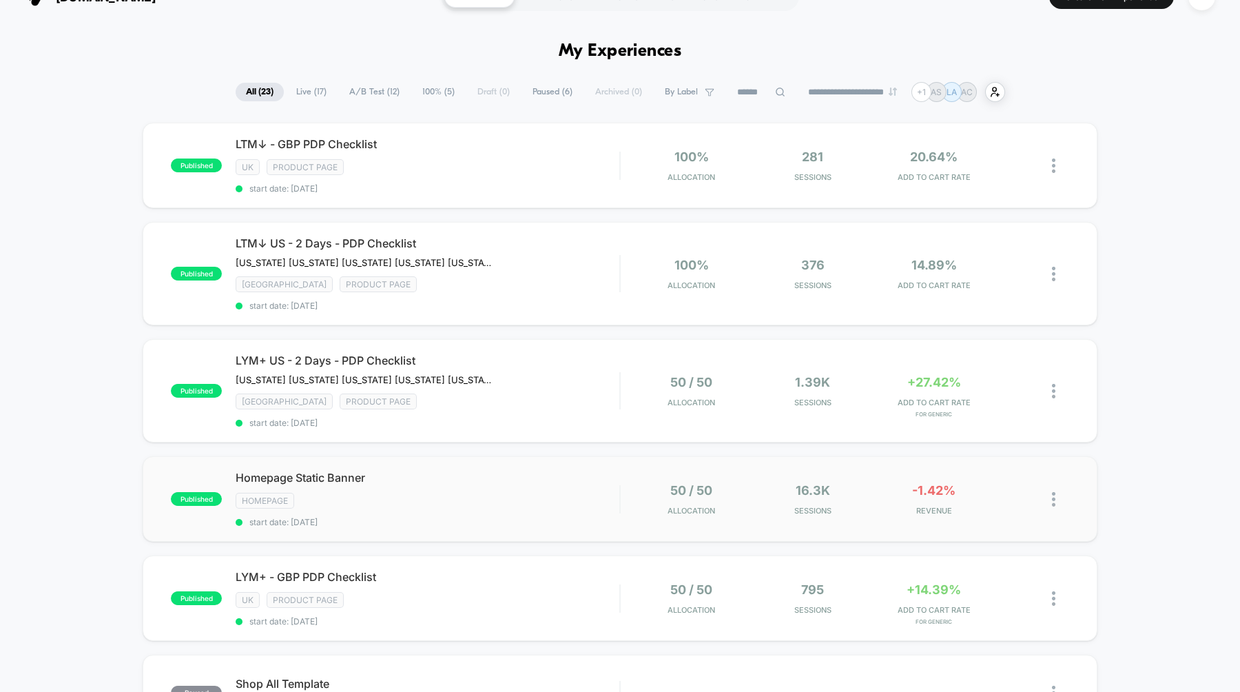
click at [333, 466] on div "published Homepage Static Banner HOMEPAGE start date: [DATE] 50 / 50 Allocation…" at bounding box center [620, 498] width 955 height 85
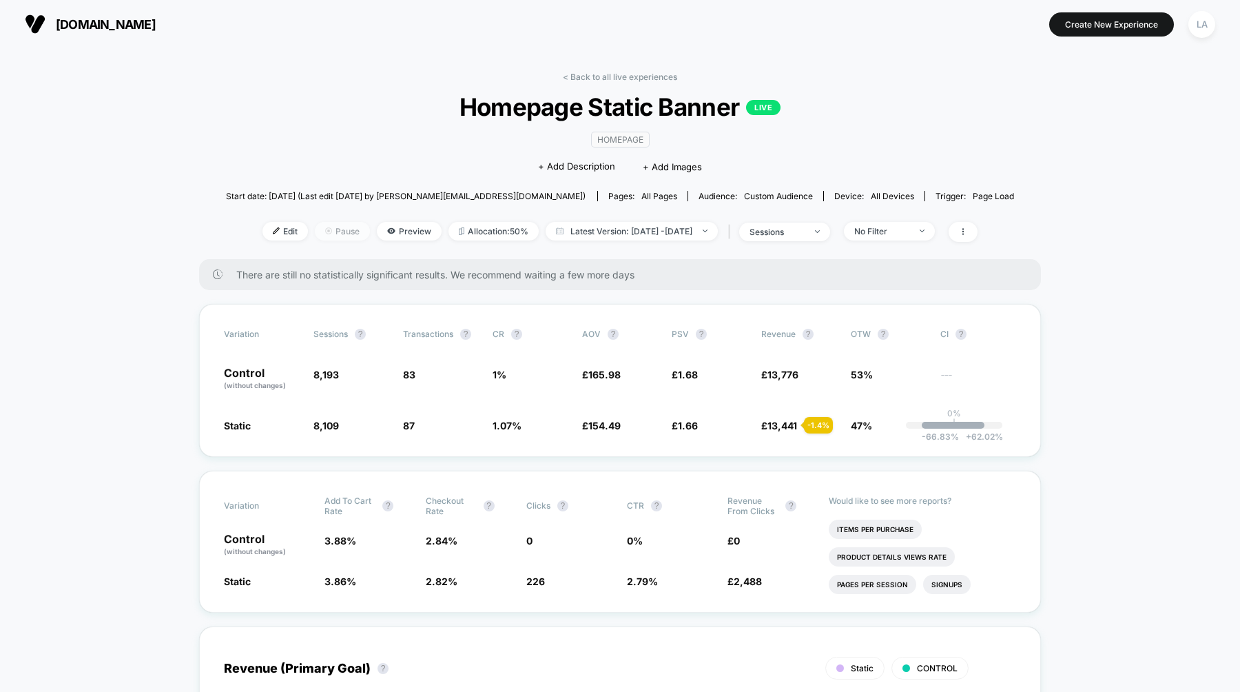
click at [316, 229] on span "Pause" at bounding box center [342, 231] width 55 height 19
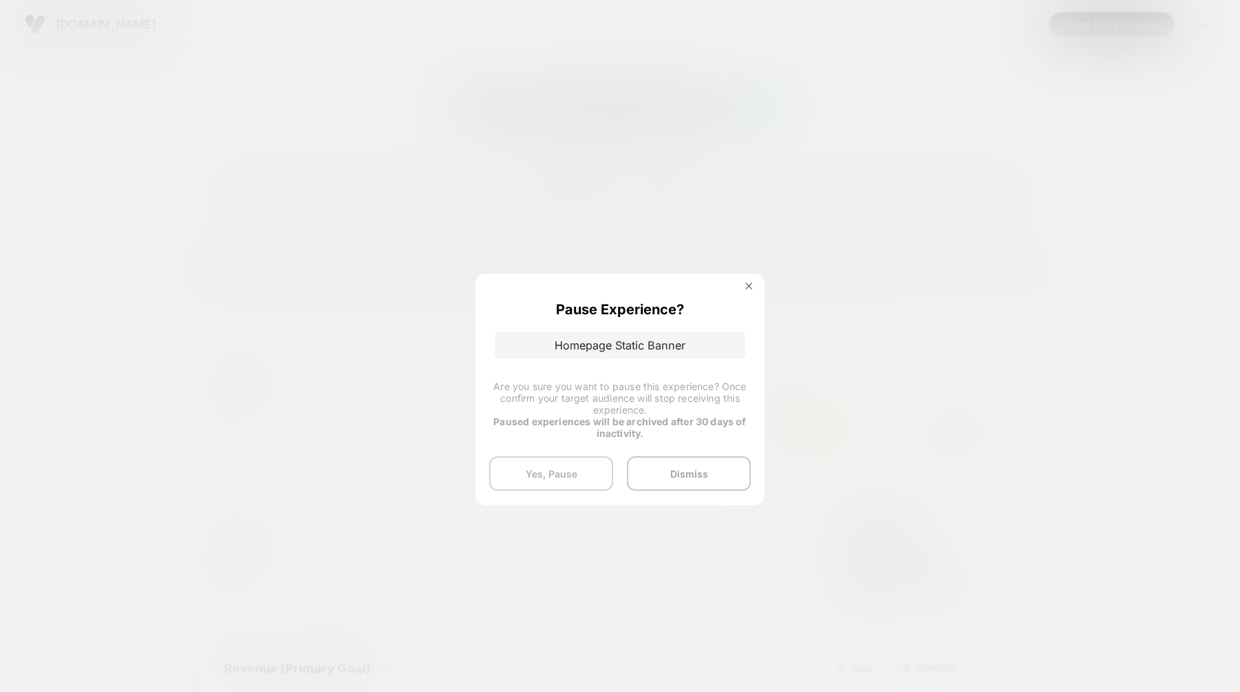
click at [569, 471] on button "Yes, Pause" at bounding box center [551, 473] width 124 height 34
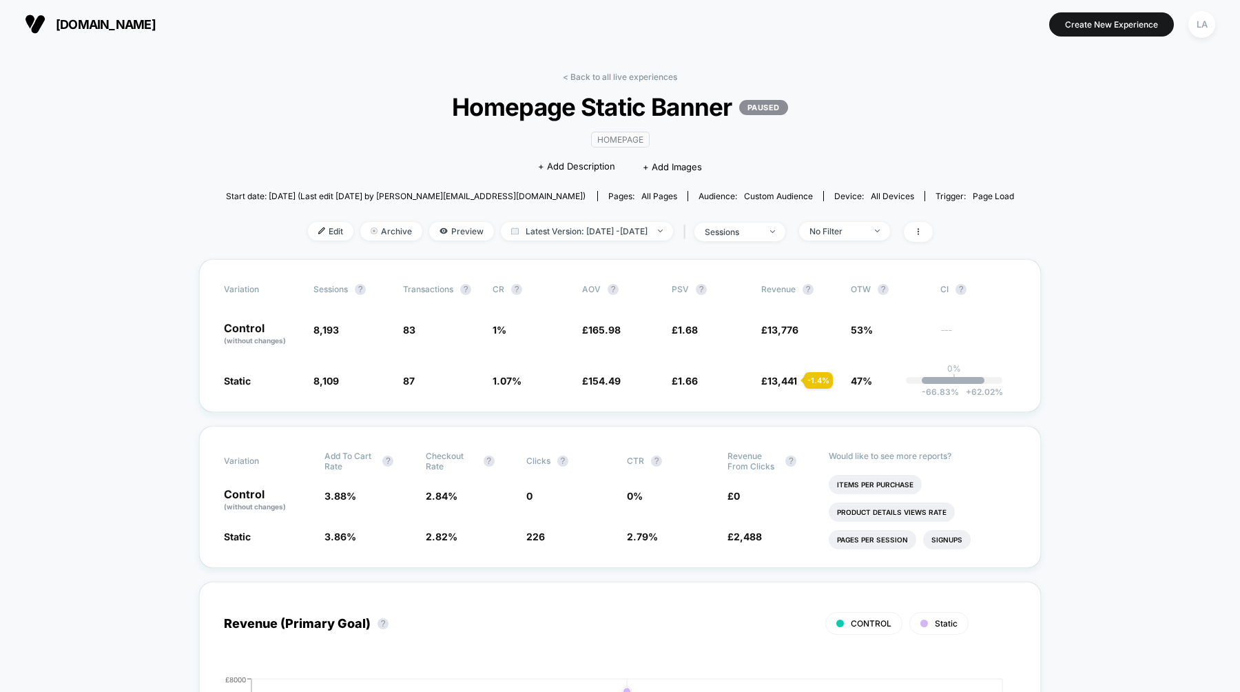
click at [618, 30] on section at bounding box center [620, 24] width 393 height 34
click at [641, 78] on link "< Back to all live experiences" at bounding box center [620, 77] width 114 height 10
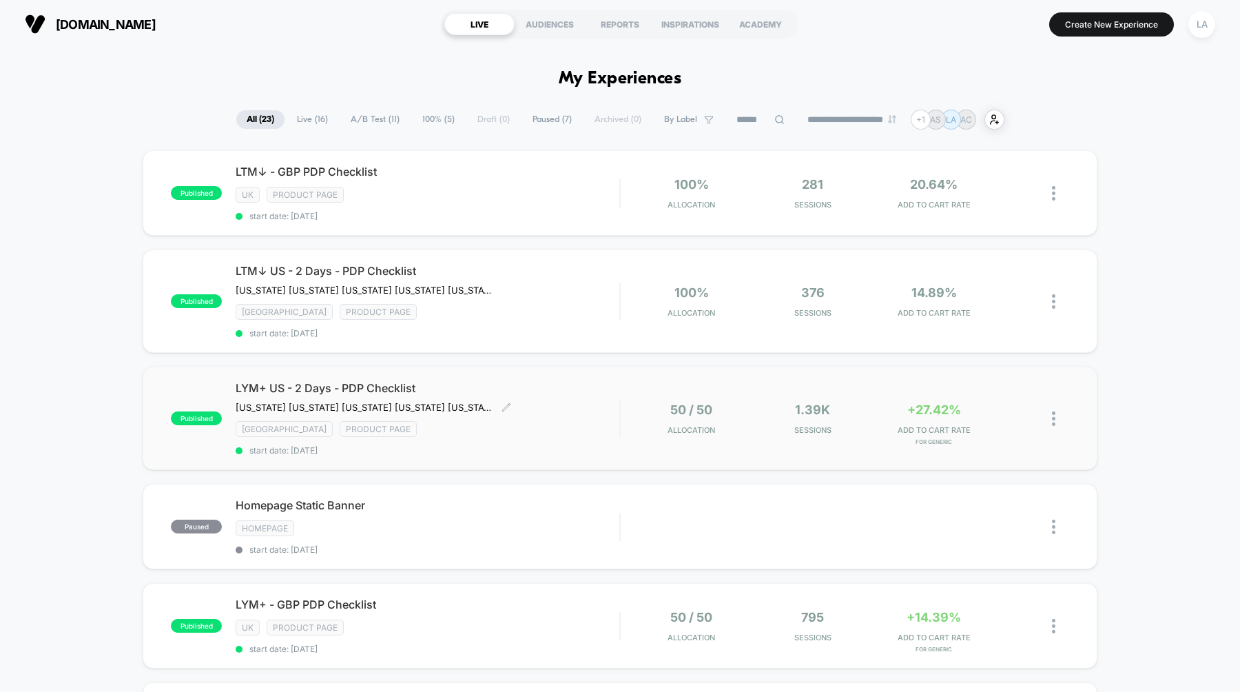
click at [375, 391] on div "LYM+ US - 2 Days - PDP Checklist [US_STATE] [US_STATE] [US_STATE] [US_STATE] [U…" at bounding box center [428, 418] width 384 height 74
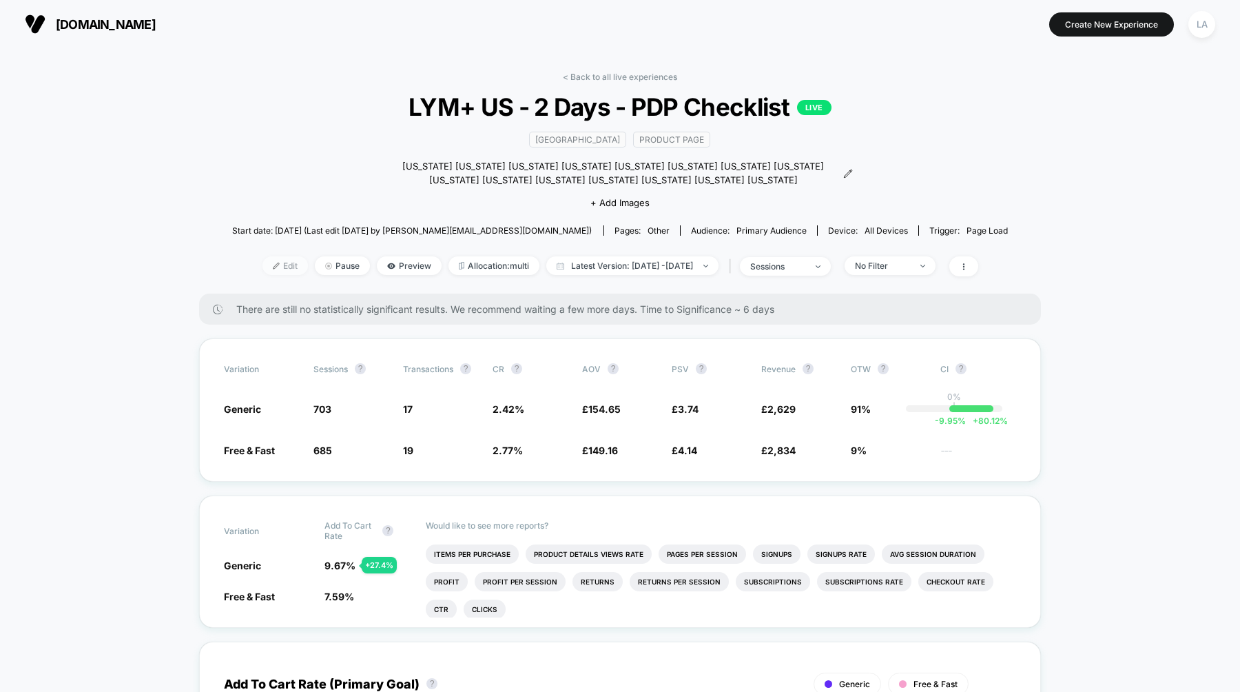
click at [270, 265] on span "Edit" at bounding box center [285, 265] width 45 height 19
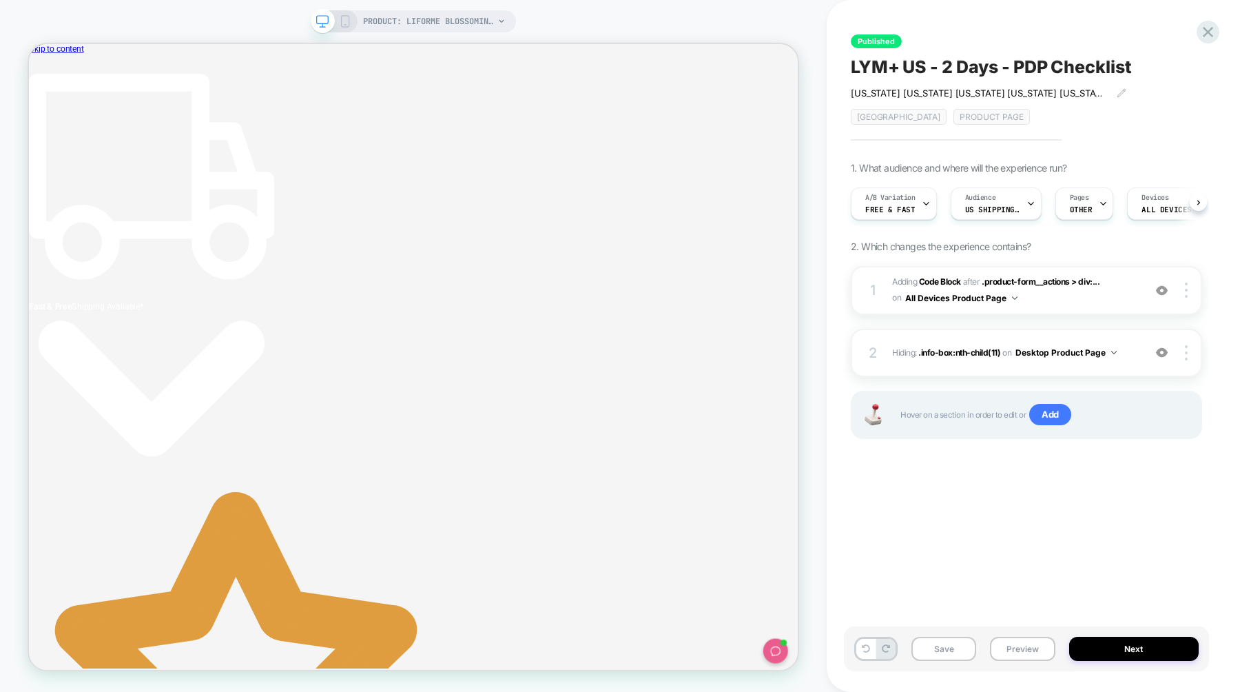
scroll to position [0, 1]
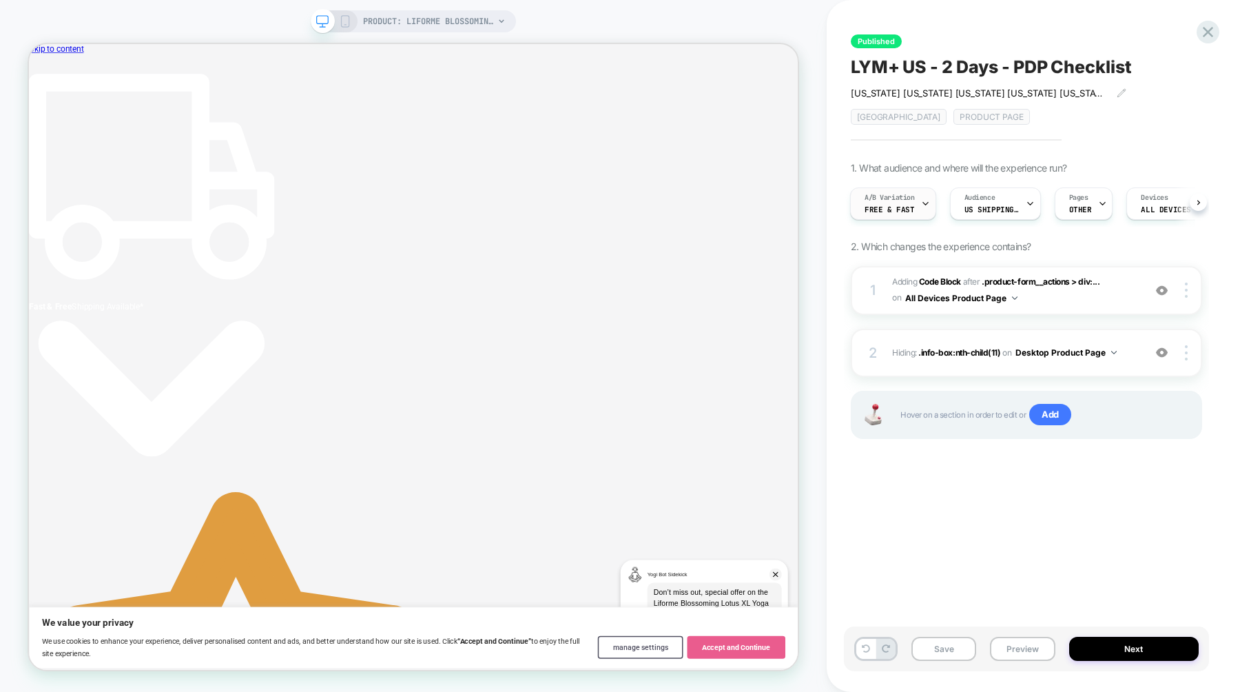
click at [916, 198] on div "A/B Variation Free & Fast" at bounding box center [890, 203] width 78 height 31
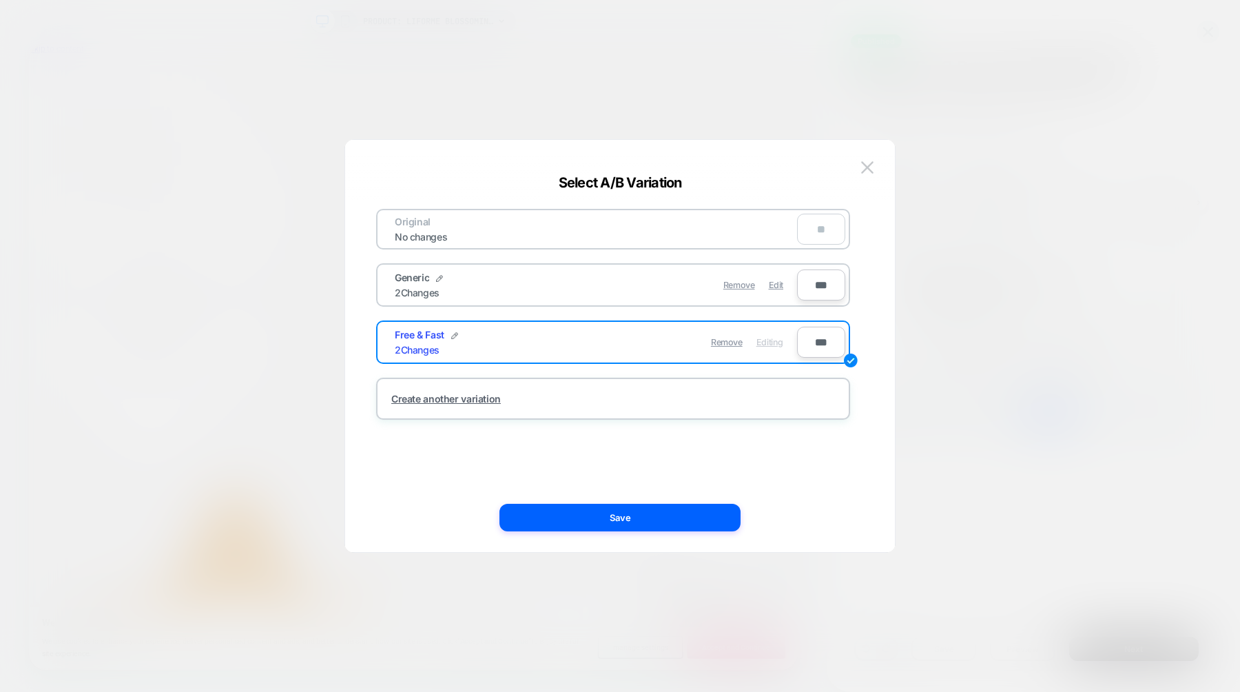
click at [582, 280] on div "Generic 2 Changes" at bounding box center [495, 284] width 201 height 27
click at [778, 283] on span "Edit" at bounding box center [776, 285] width 14 height 10
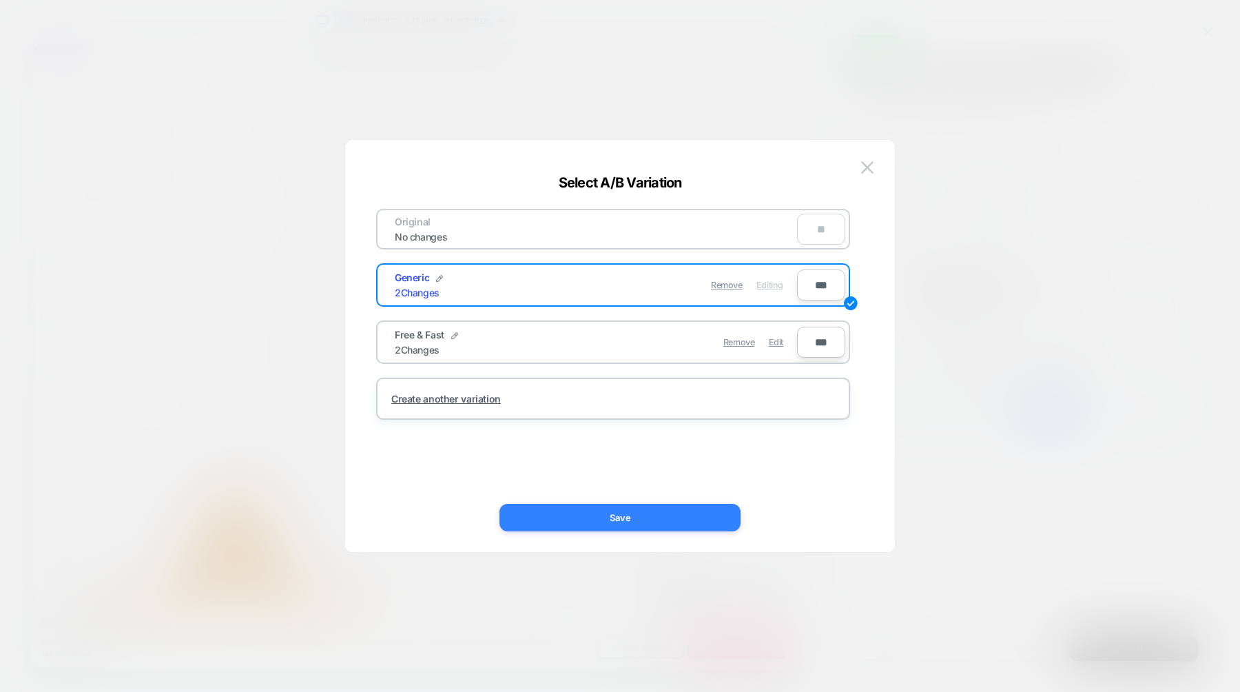
click at [601, 519] on button "Save" at bounding box center [620, 518] width 241 height 28
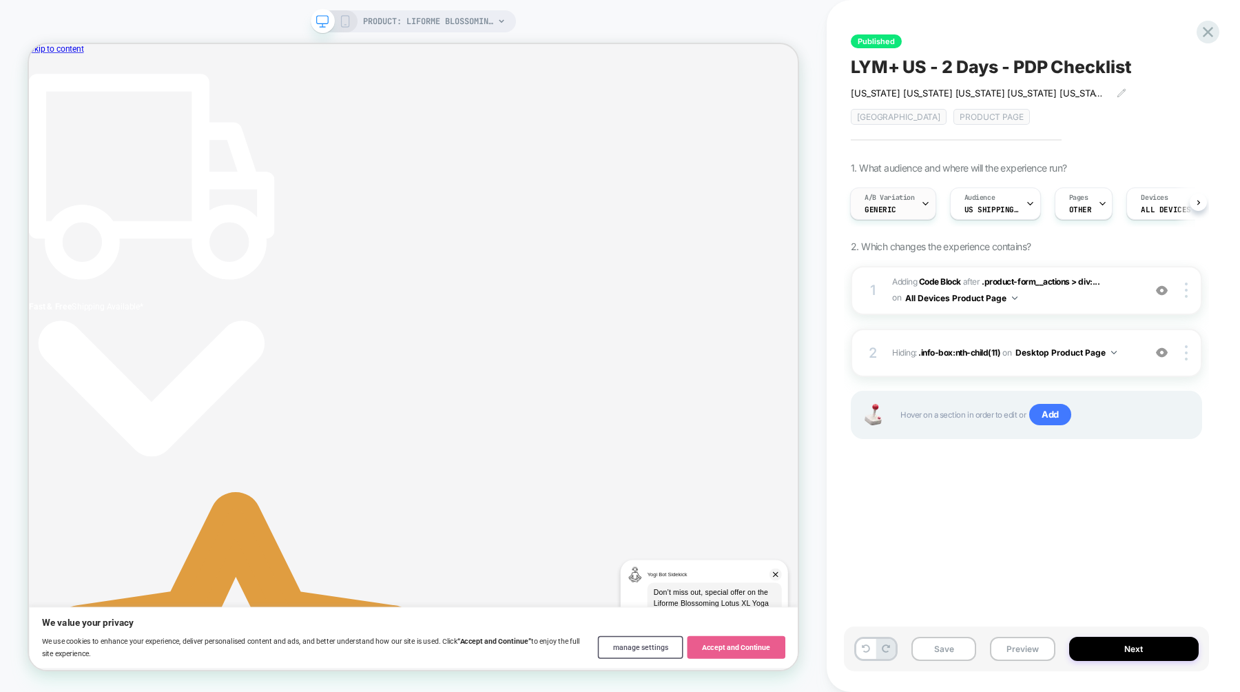
click at [924, 201] on icon at bounding box center [925, 203] width 9 height 9
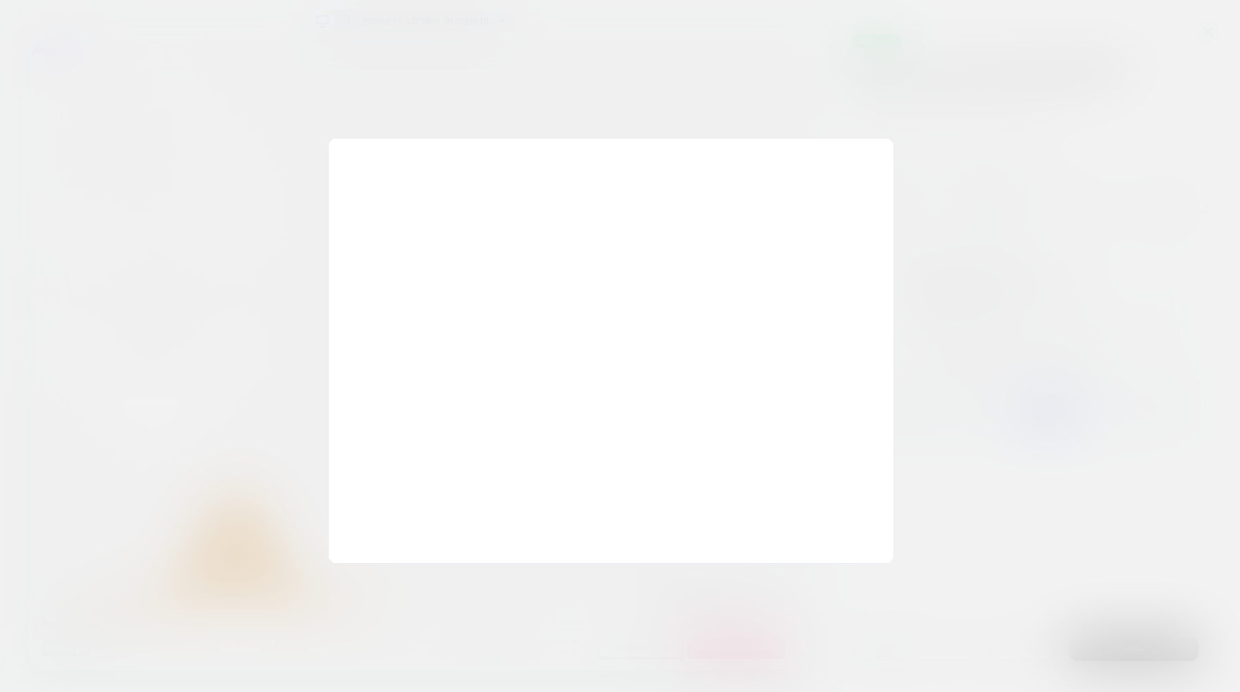
click at [863, 212] on div "Select A/B Variation Original No changes ** Generic 2 Changes Remove Editing **…" at bounding box center [611, 351] width 566 height 426
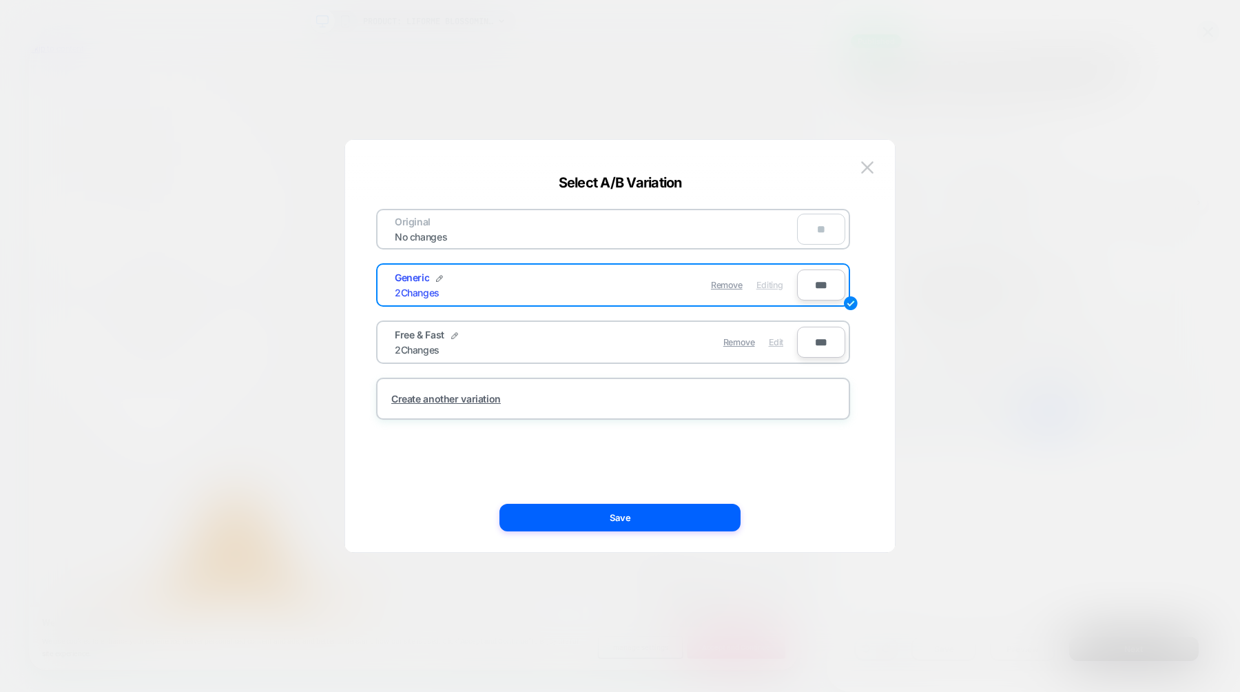
click at [770, 338] on span "Edit" at bounding box center [776, 342] width 14 height 10
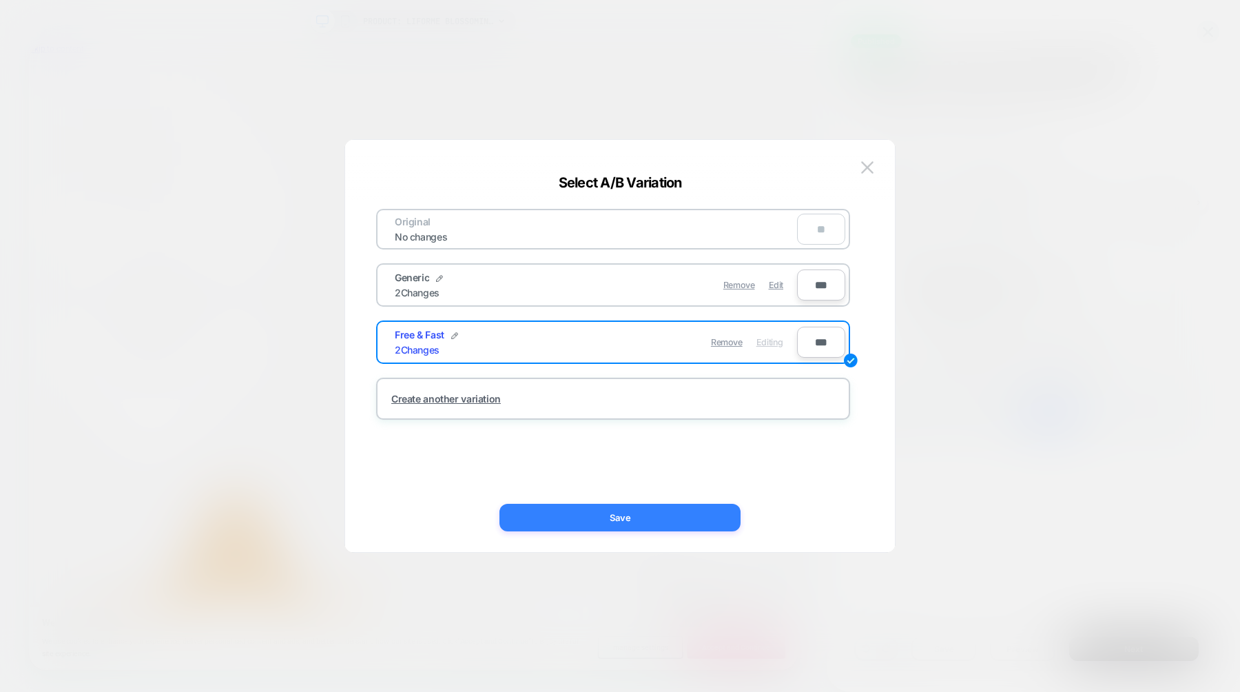
click at [631, 514] on button "Save" at bounding box center [620, 518] width 241 height 28
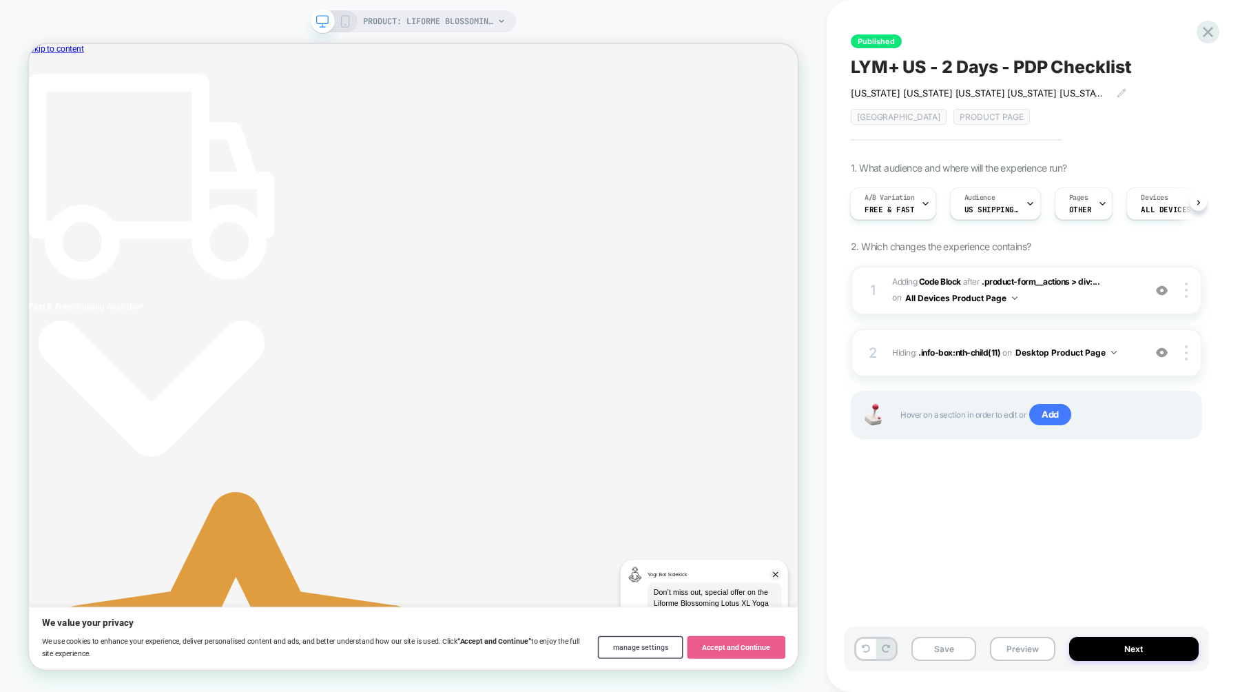
click at [347, 19] on icon at bounding box center [345, 21] width 12 height 12
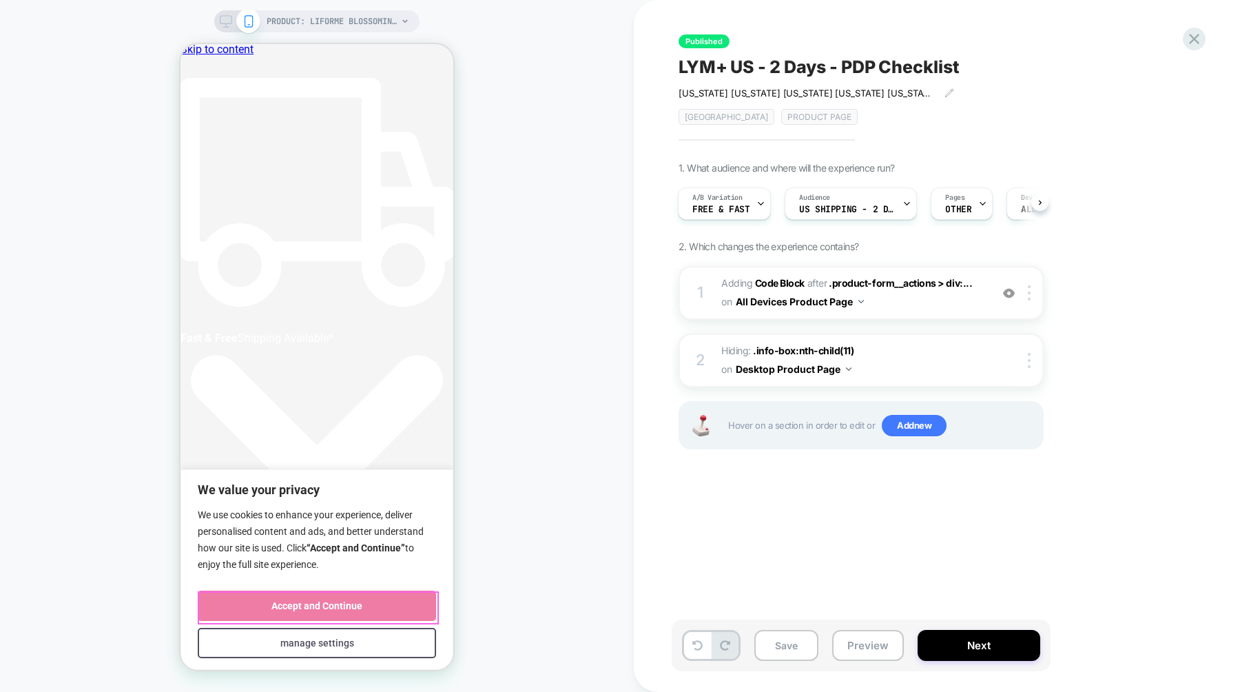
scroll to position [0, 259]
click at [328, 602] on button "Accept and Continue" at bounding box center [317, 605] width 238 height 30
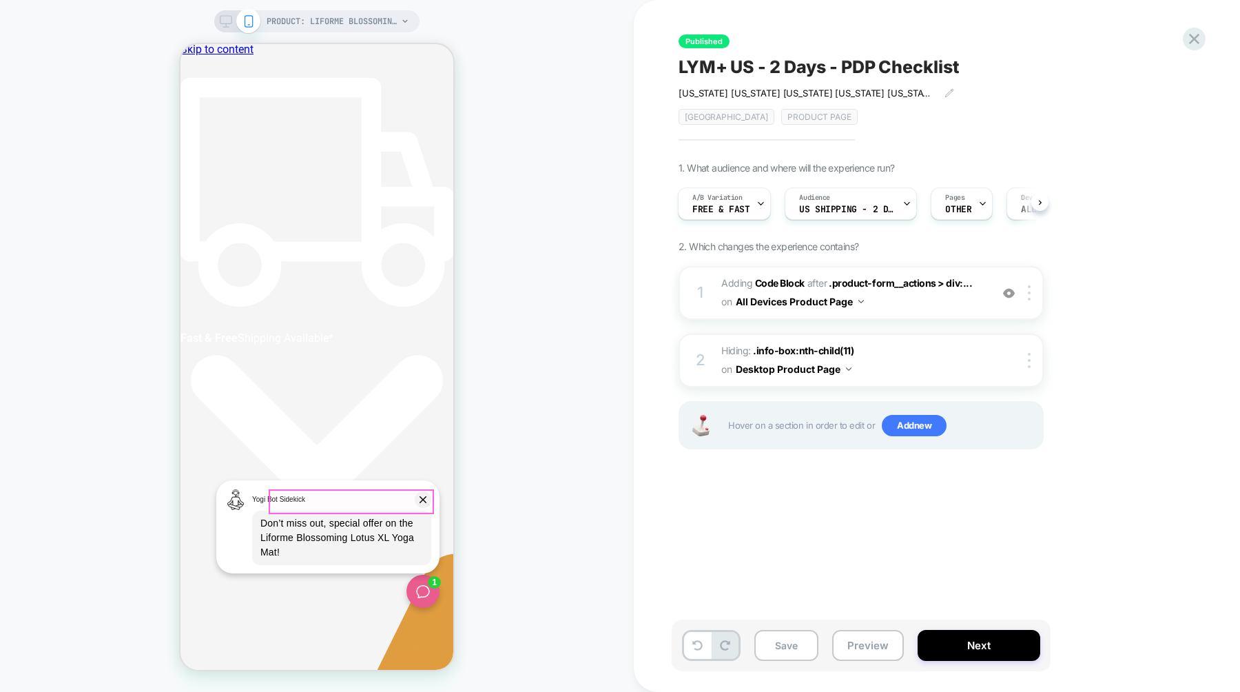
scroll to position [0, 518]
click at [424, 500] on icon at bounding box center [423, 499] width 17 height 17
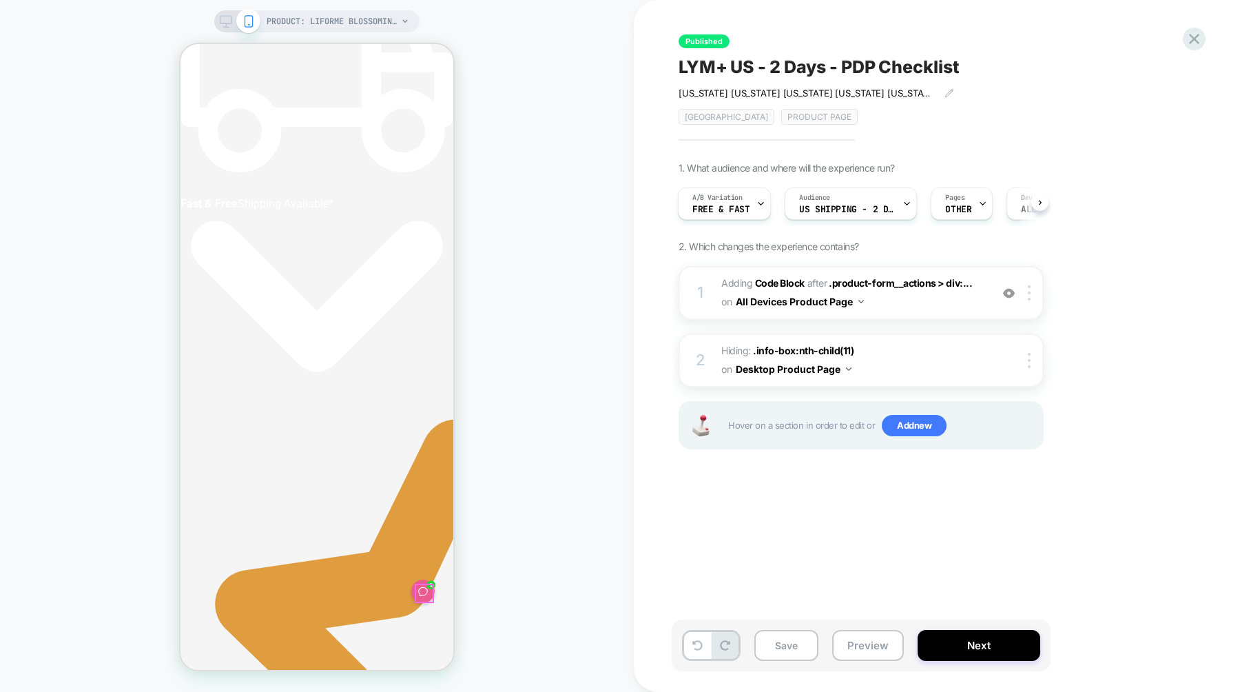
scroll to position [0, 4]
click at [420, 597] on icon at bounding box center [424, 592] width 12 height 12
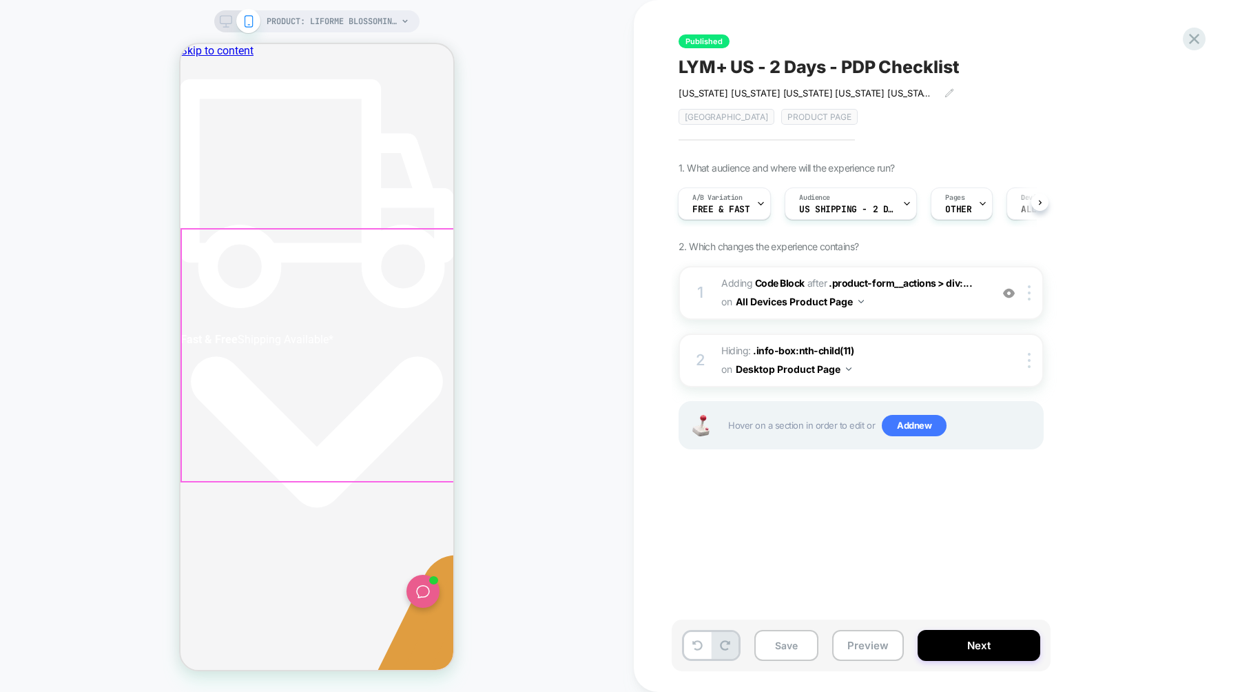
scroll to position [0, 259]
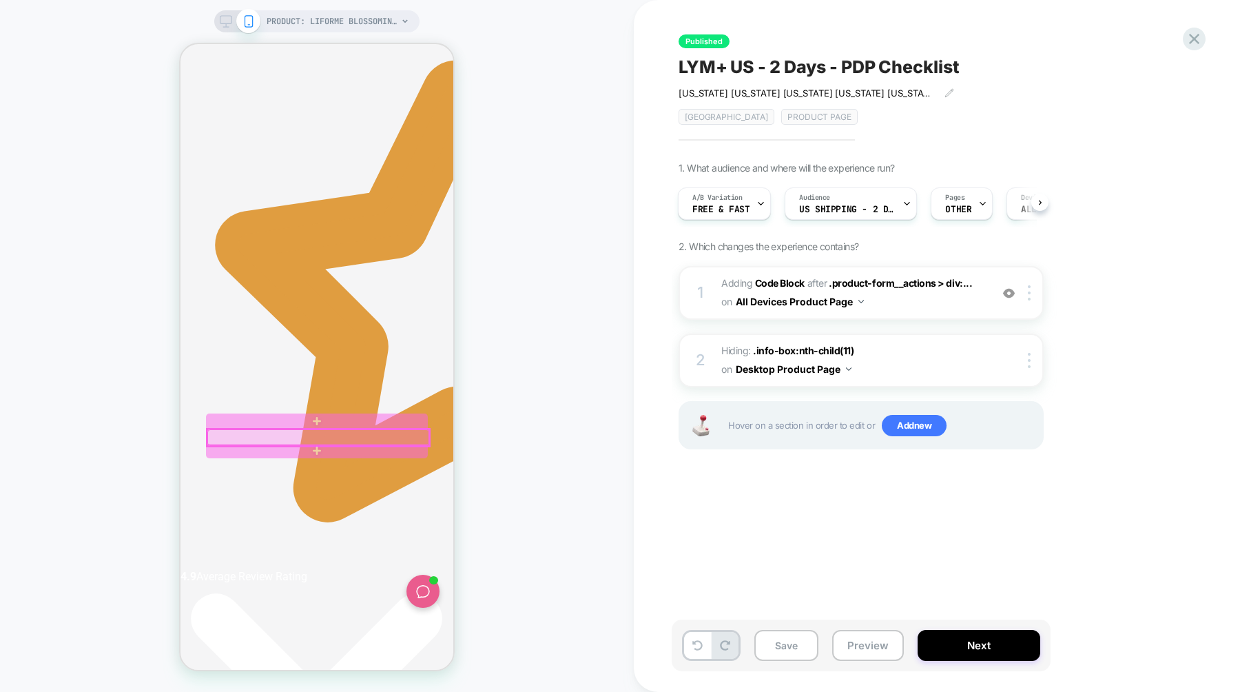
click at [389, 435] on div at bounding box center [318, 437] width 222 height 17
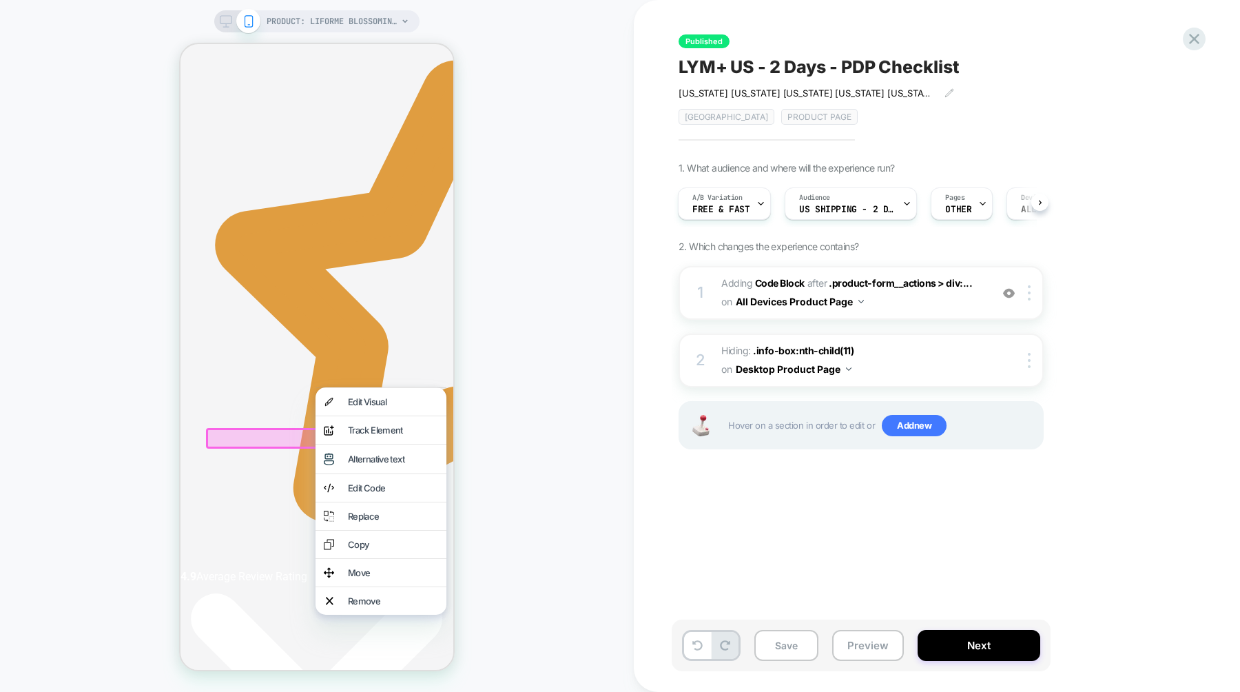
scroll to position [0, 518]
click at [515, 435] on div "PRODUCT: Liforme Blossoming Lotus XL Yoga Mat PRODUCT: Liforme Blossoming Lotus…" at bounding box center [317, 346] width 634 height 664
